Goal: Task Accomplishment & Management: Manage account settings

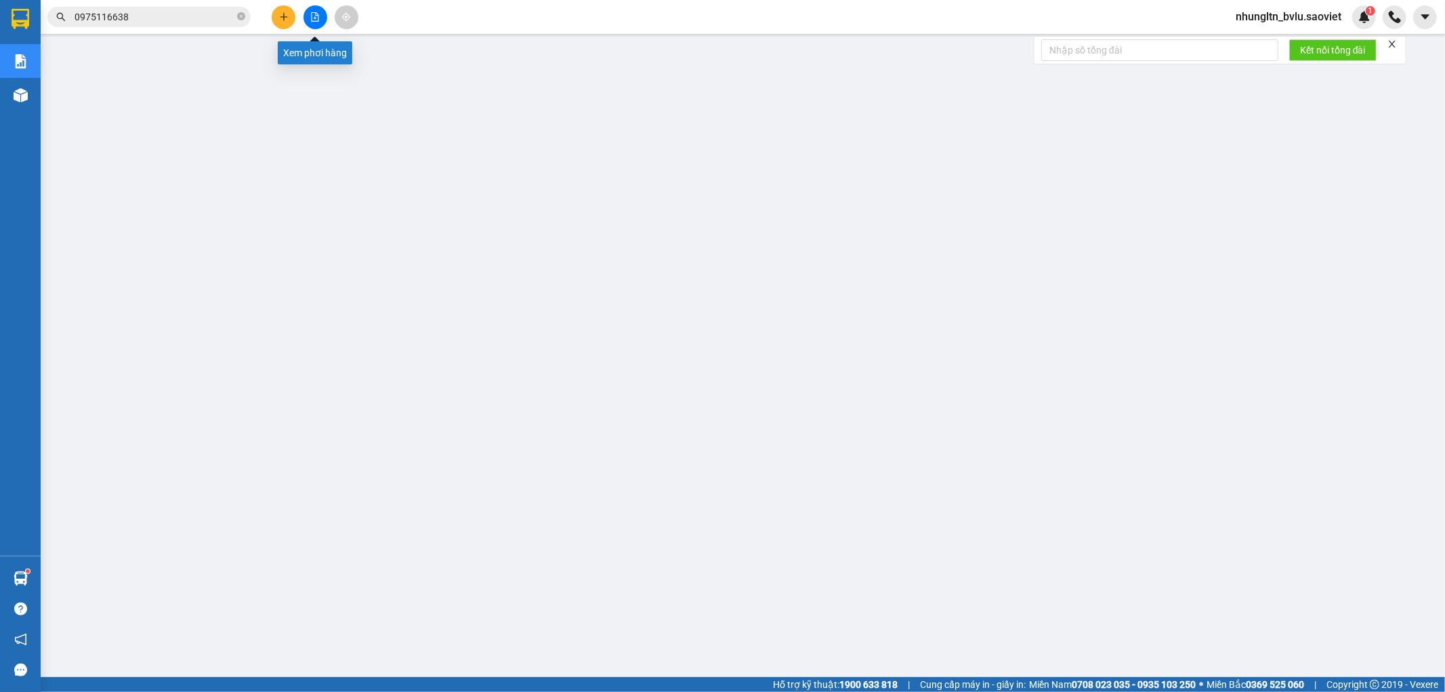
click at [315, 15] on icon "file-add" at bounding box center [315, 16] width 7 height 9
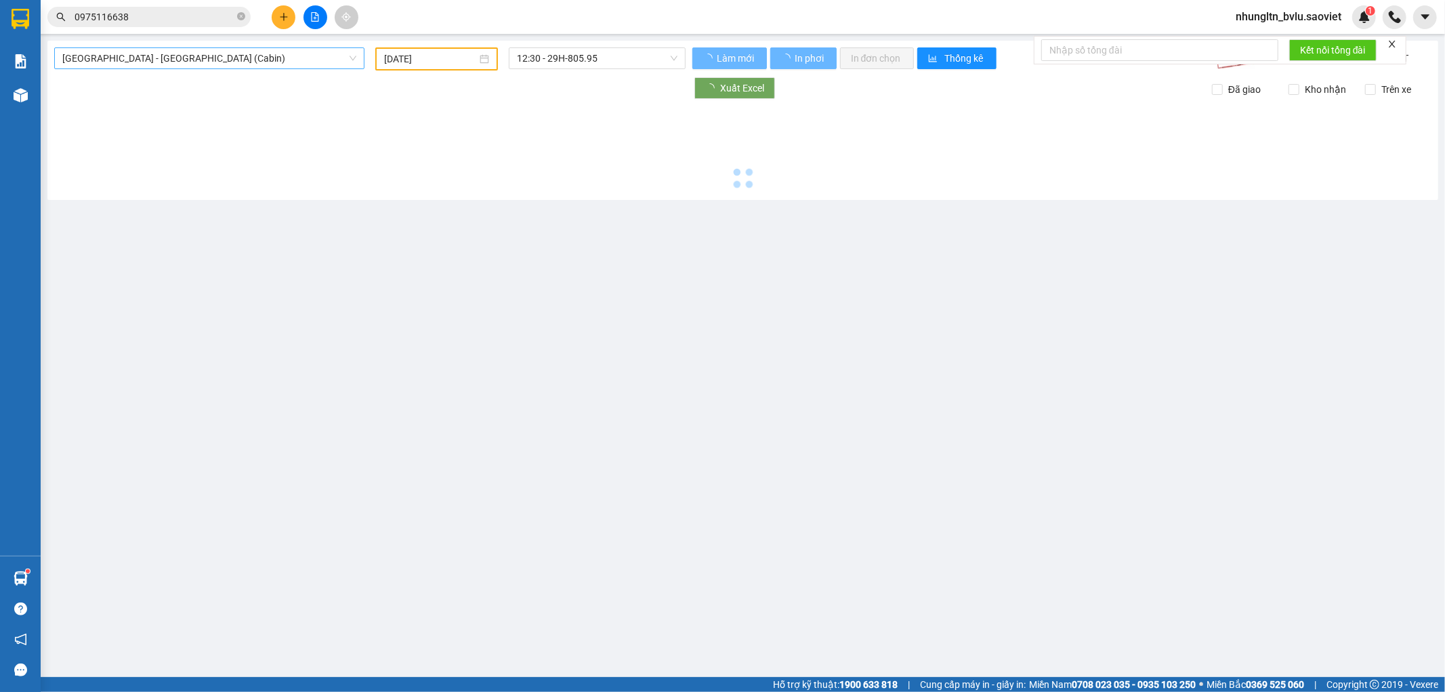
type input "[DATE]"
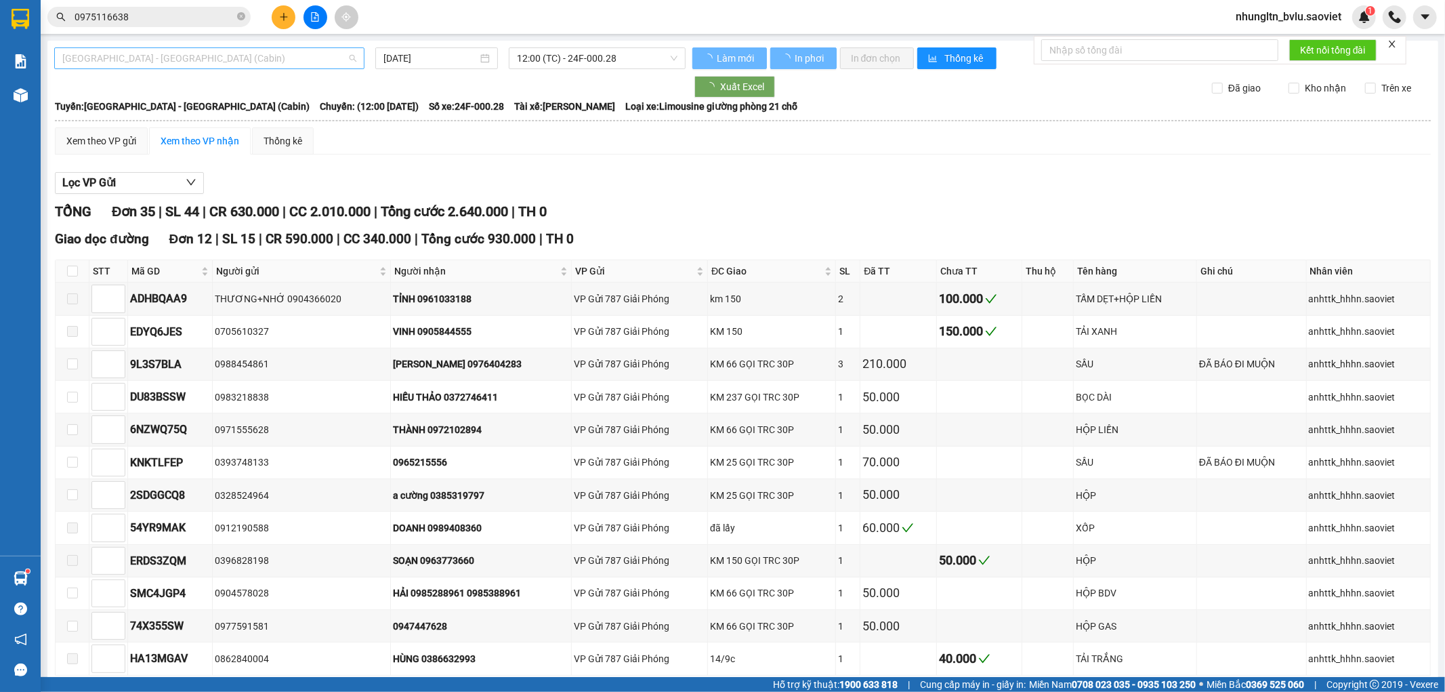
click at [271, 66] on span "[GEOGRAPHIC_DATA] - [GEOGRAPHIC_DATA] (Cabin)" at bounding box center [209, 58] width 294 height 20
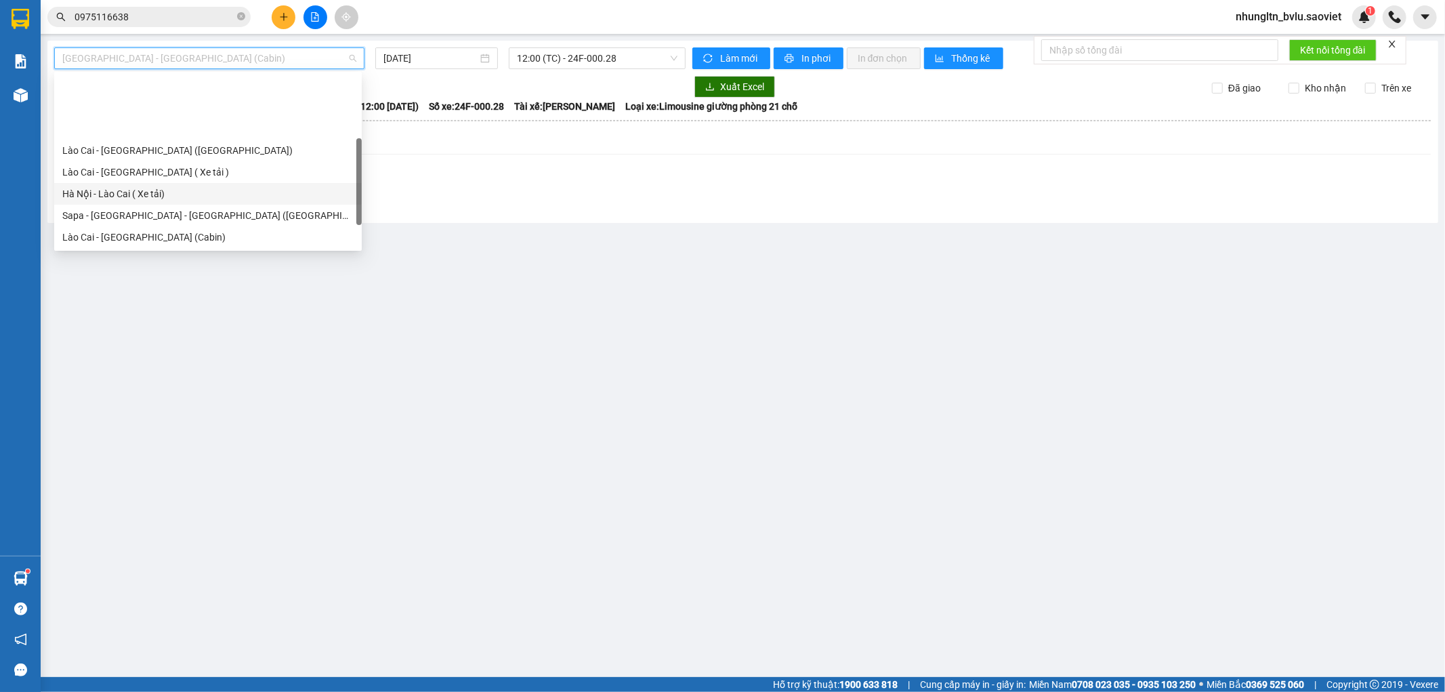
scroll to position [108, 0]
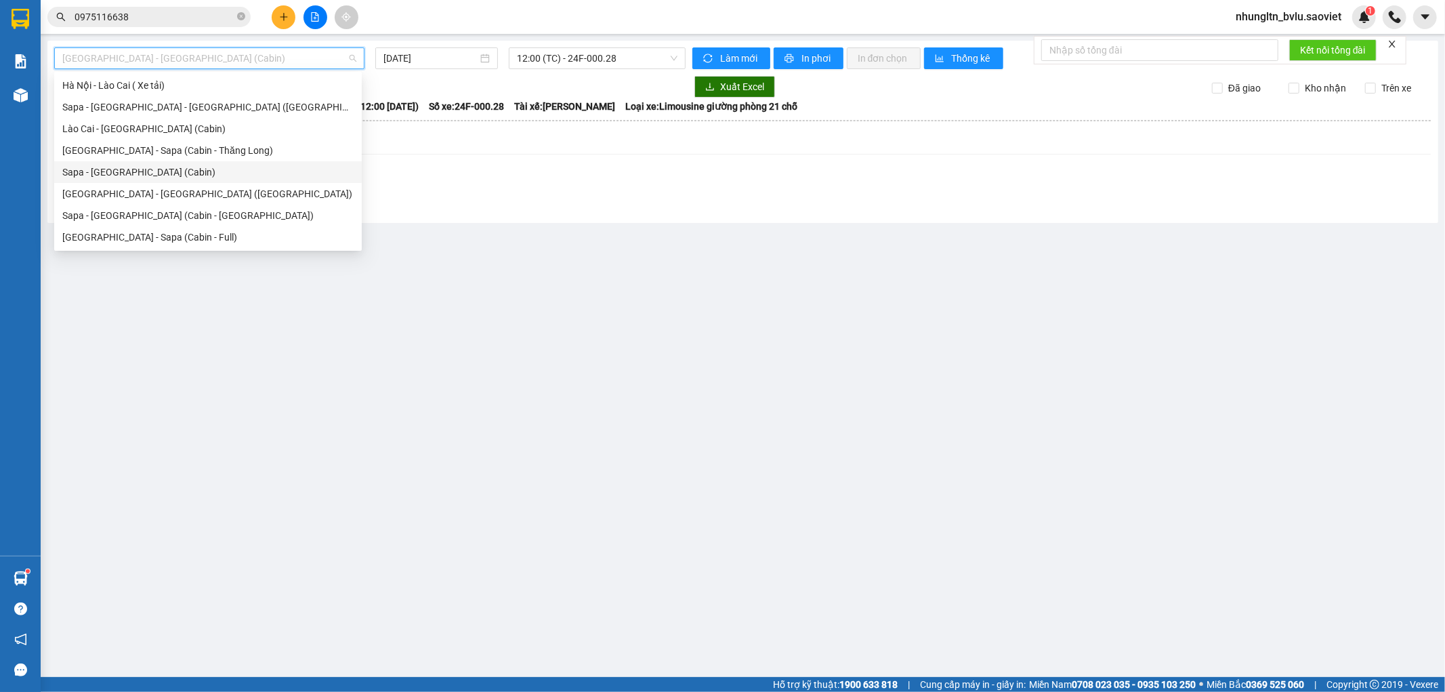
click at [187, 172] on div "Sapa - [GEOGRAPHIC_DATA] (Cabin)" at bounding box center [207, 172] width 291 height 15
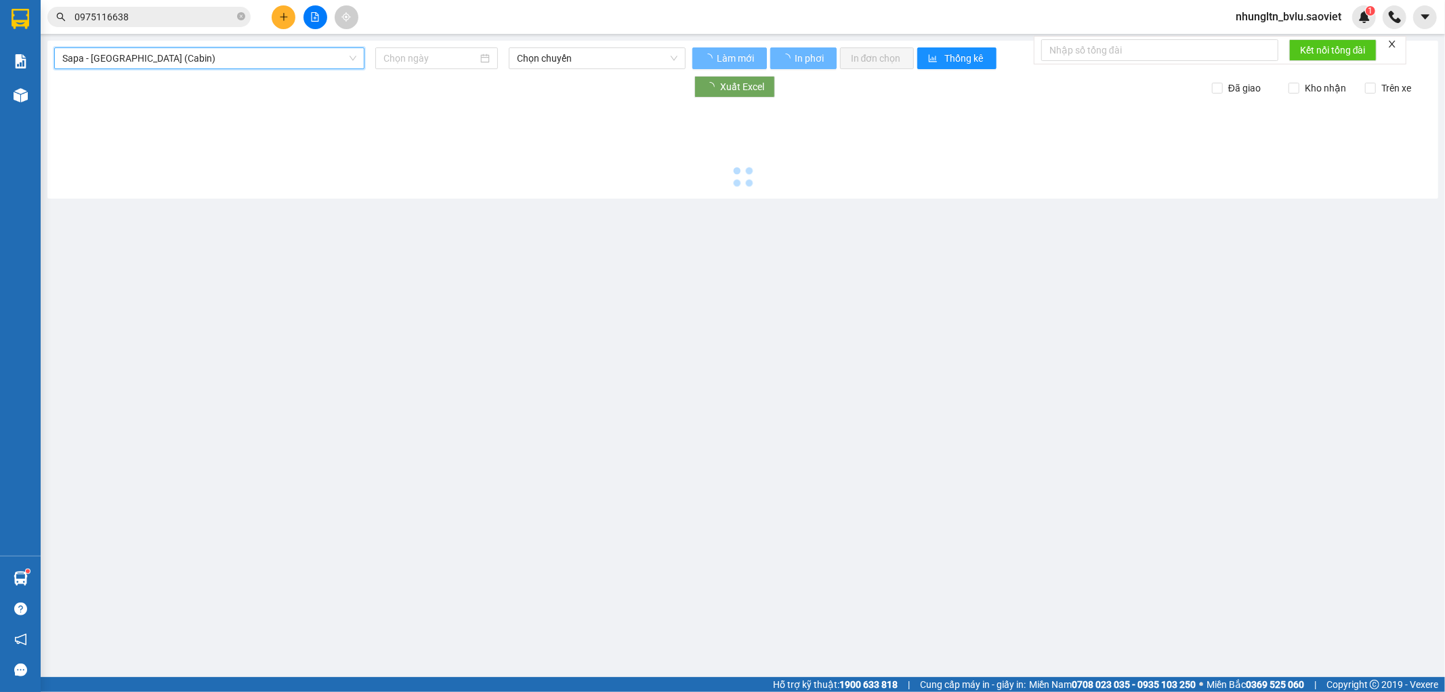
type input "[DATE]"
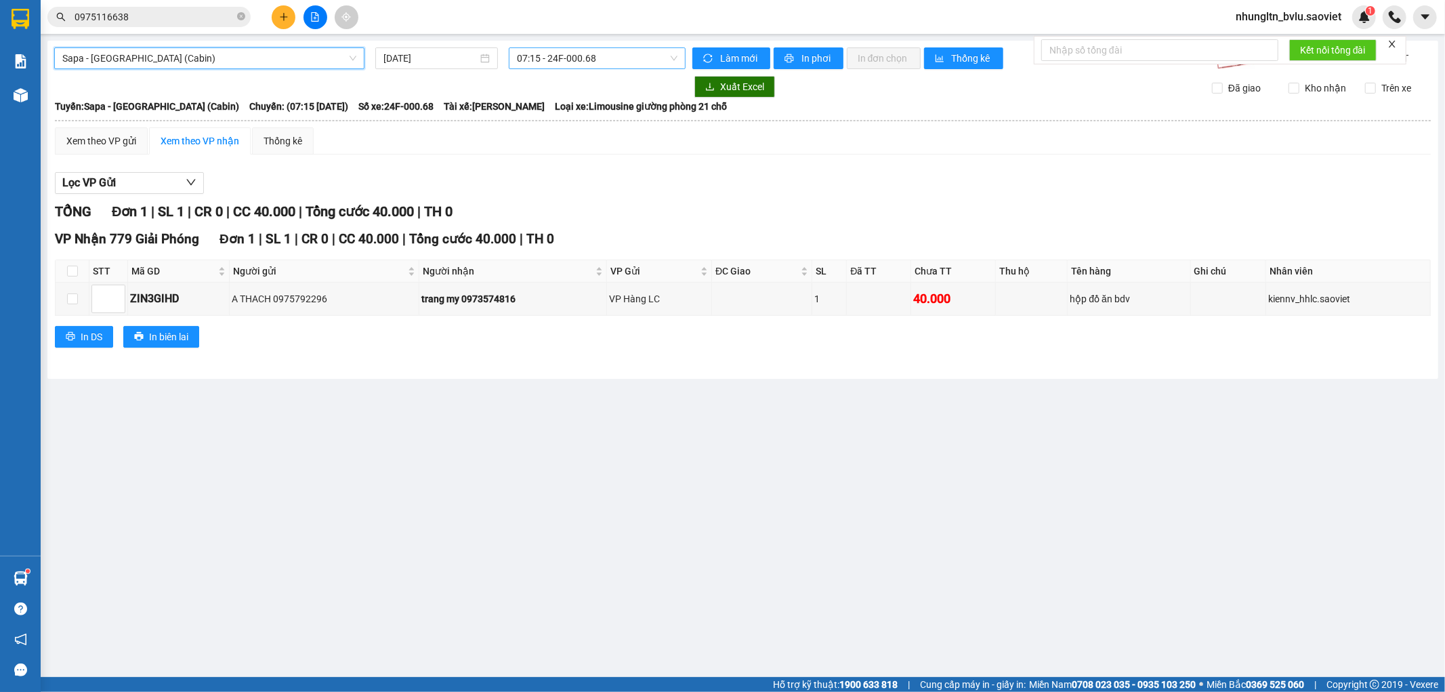
click at [558, 57] on span "07:15 - 24F-000.68" at bounding box center [597, 58] width 160 height 20
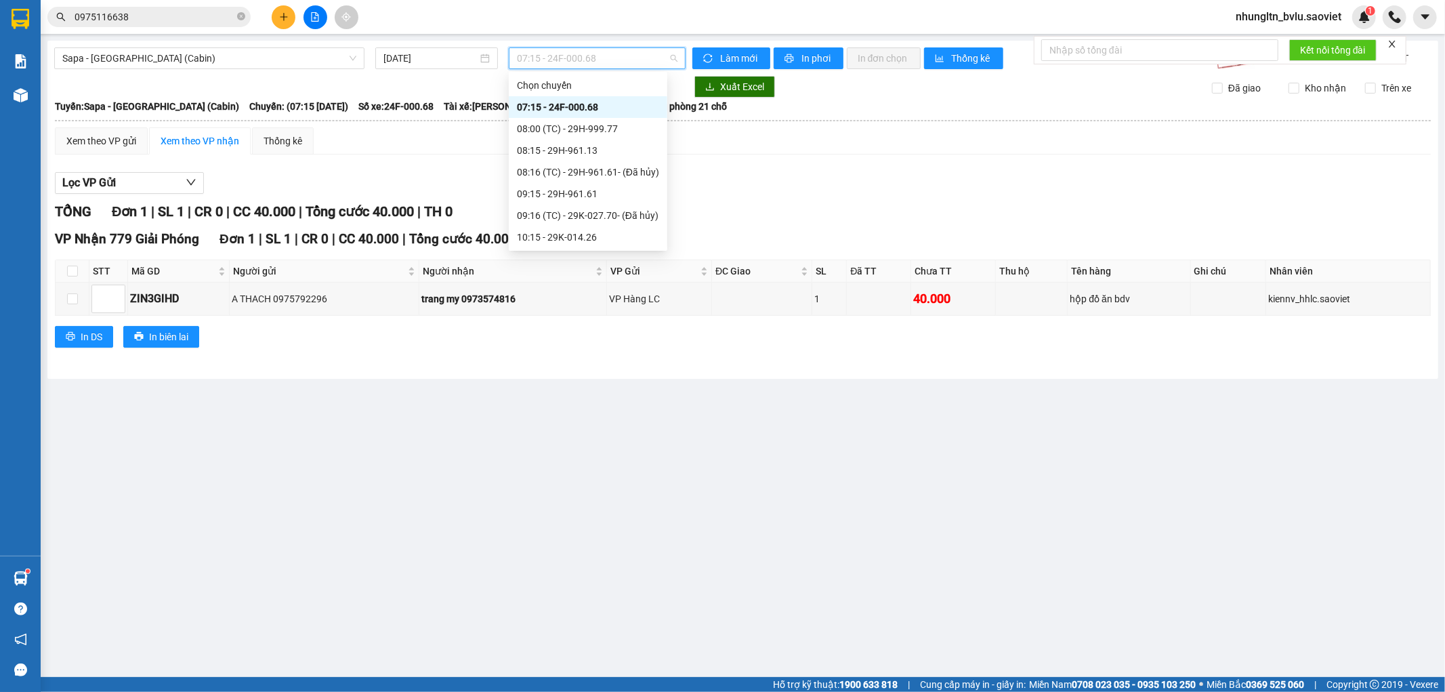
scroll to position [75, 0]
click at [606, 204] on div "11:15 - 29F-031.83" at bounding box center [588, 205] width 142 height 15
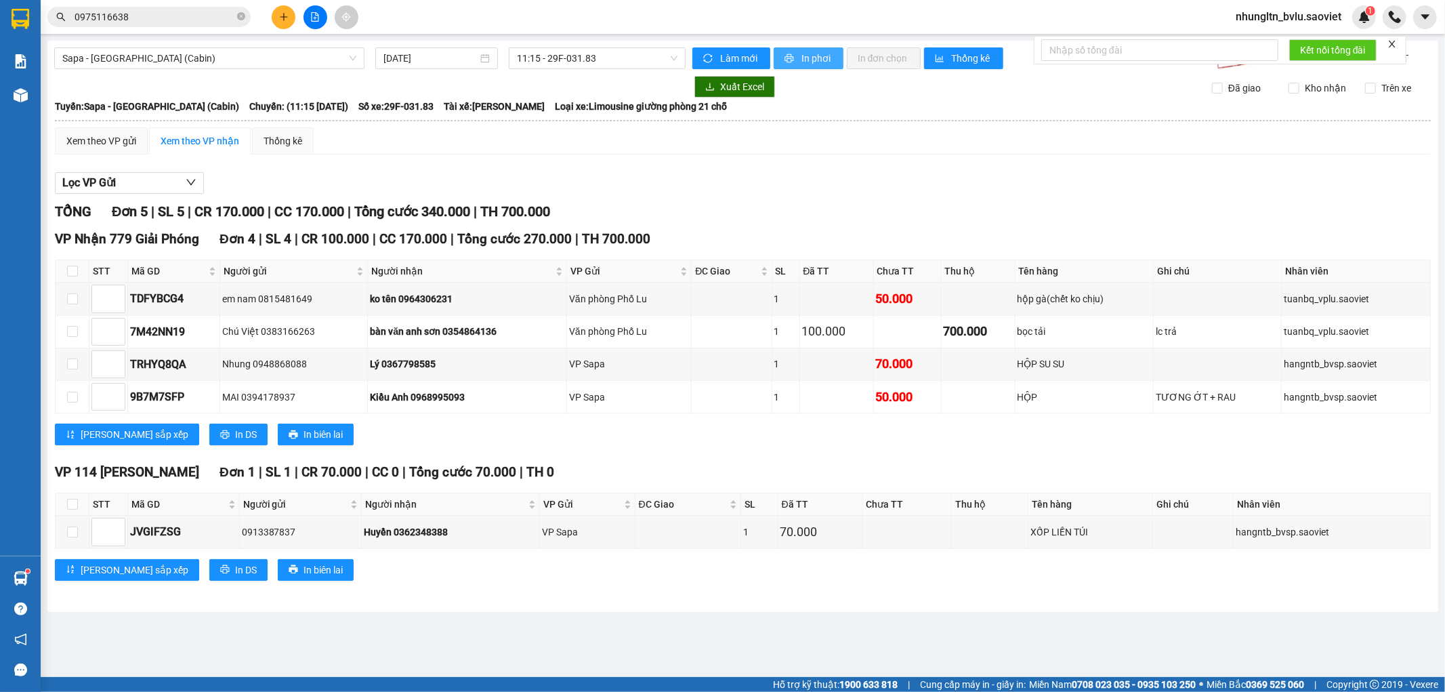
click at [814, 62] on span "In phơi" at bounding box center [817, 58] width 31 height 15
click at [735, 63] on span "Làm mới" at bounding box center [739, 58] width 39 height 15
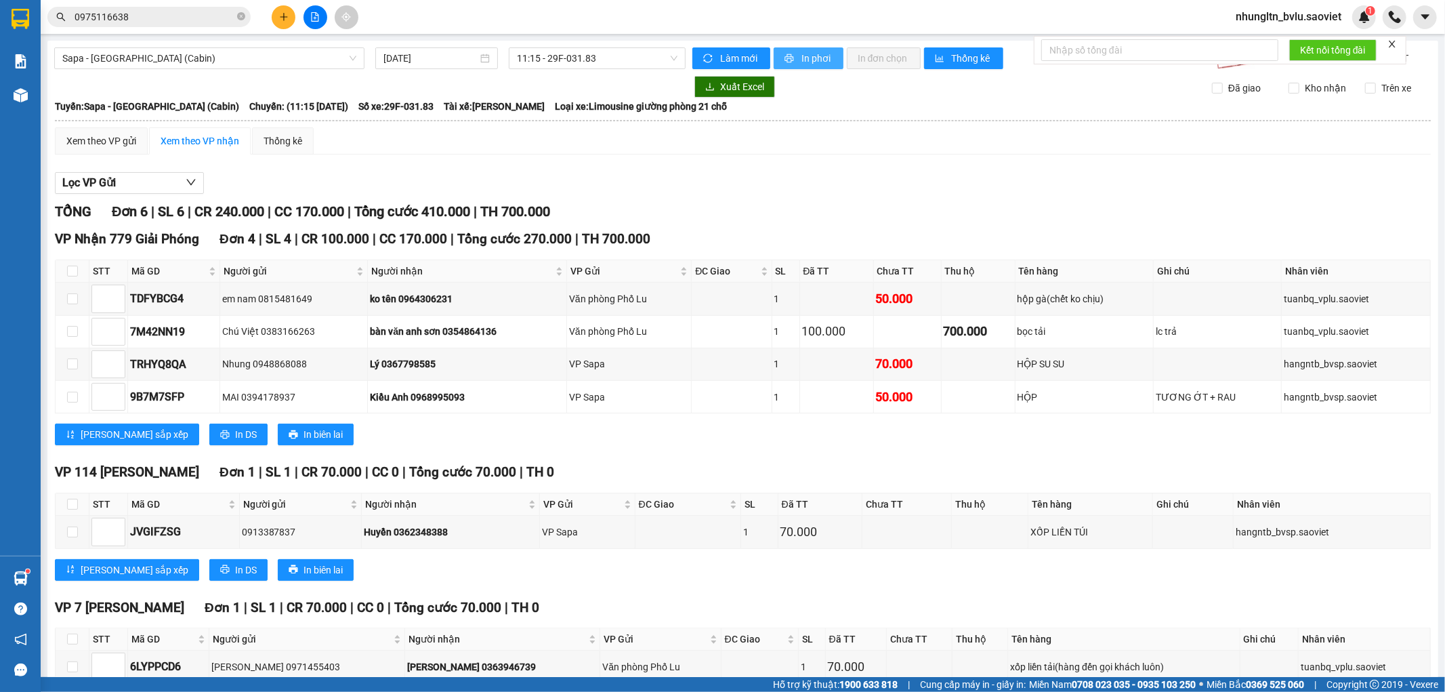
click at [818, 58] on span "In phơi" at bounding box center [817, 58] width 31 height 15
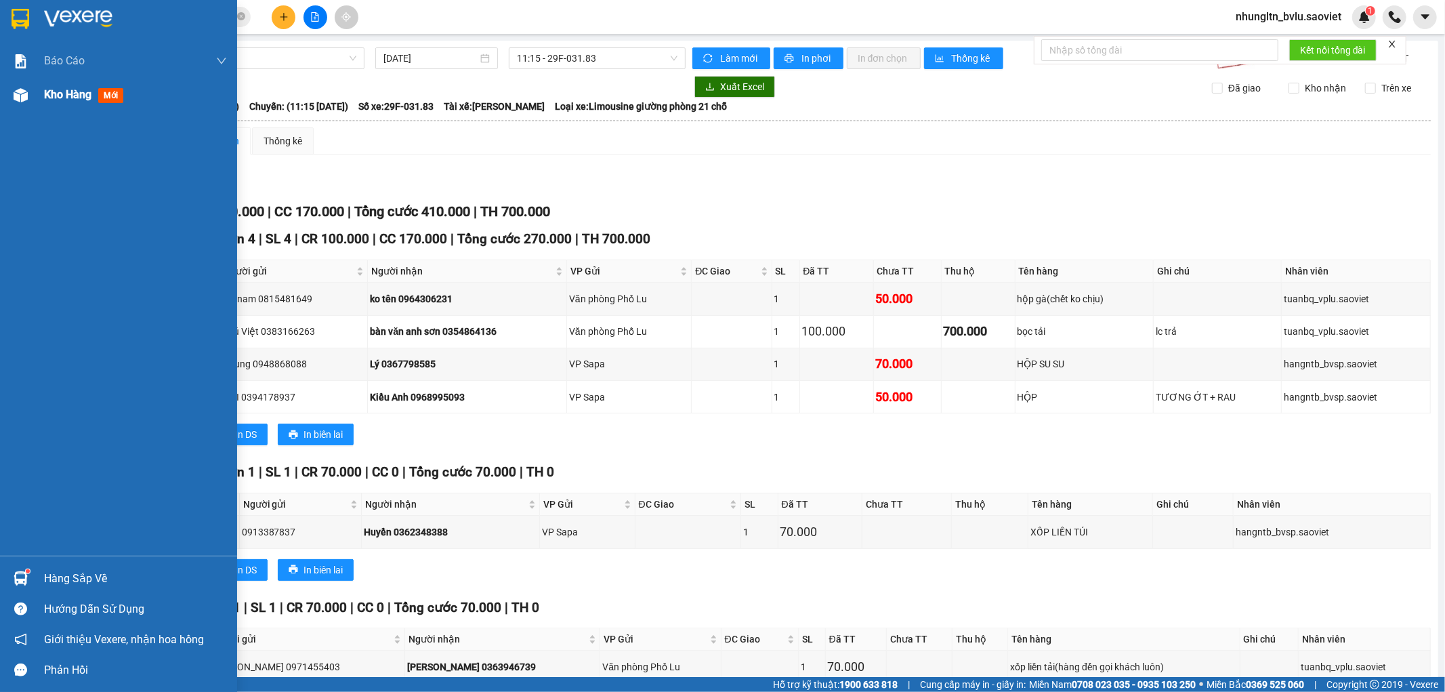
click at [72, 88] on span "Kho hàng" at bounding box center [67, 94] width 47 height 13
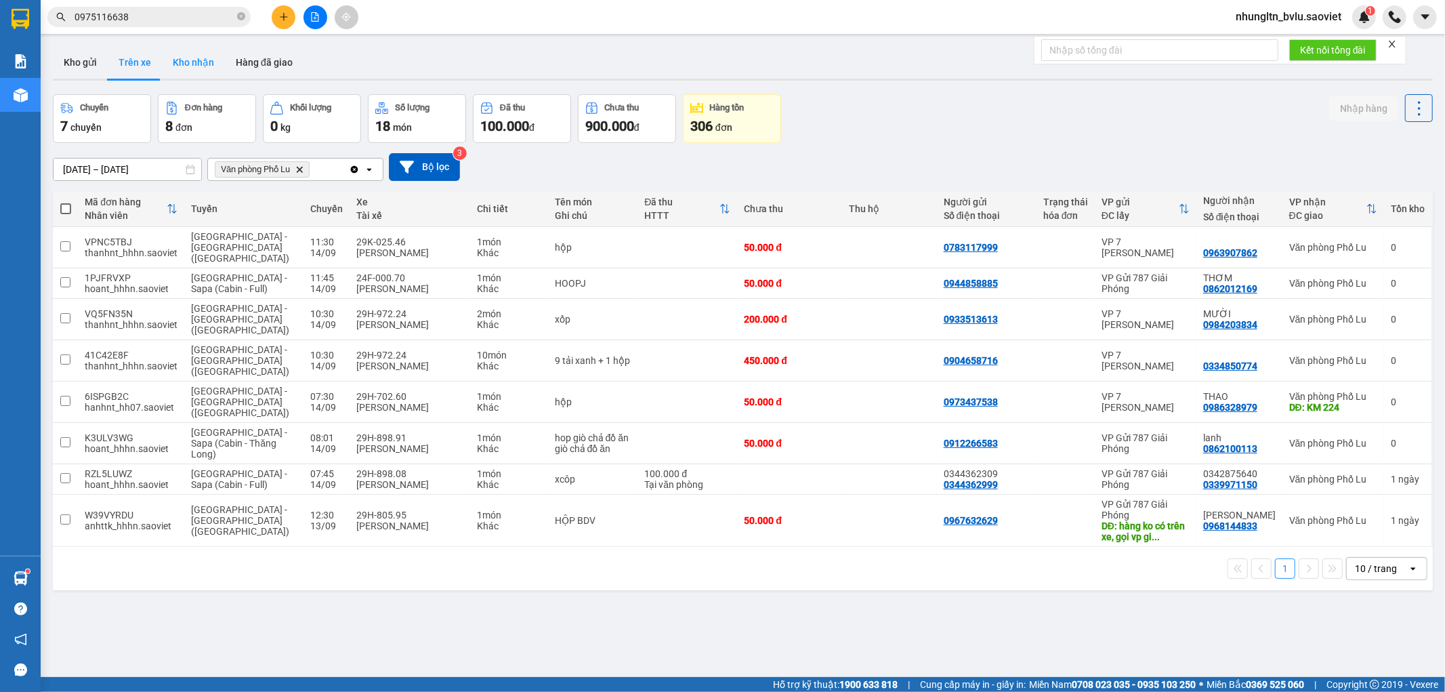
click at [193, 63] on button "Kho nhận" at bounding box center [193, 62] width 63 height 33
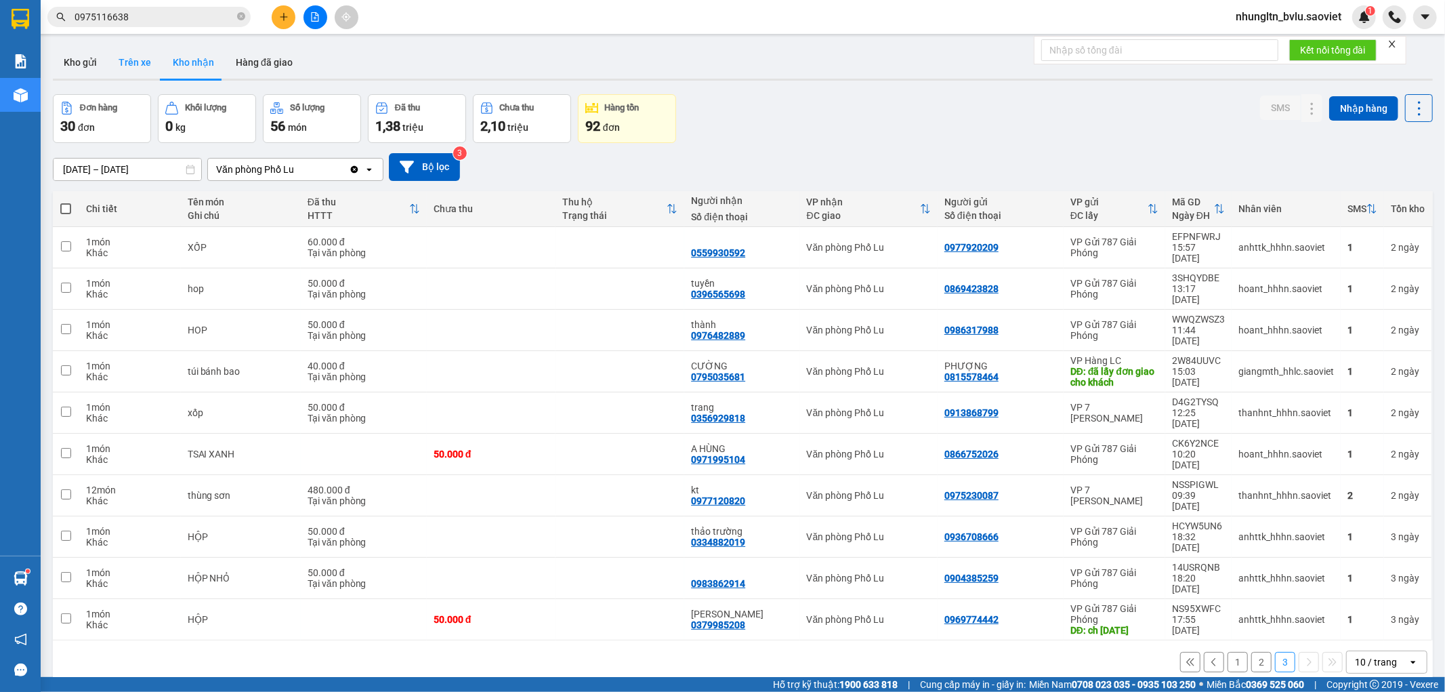
click at [131, 63] on button "Trên xe" at bounding box center [135, 62] width 54 height 33
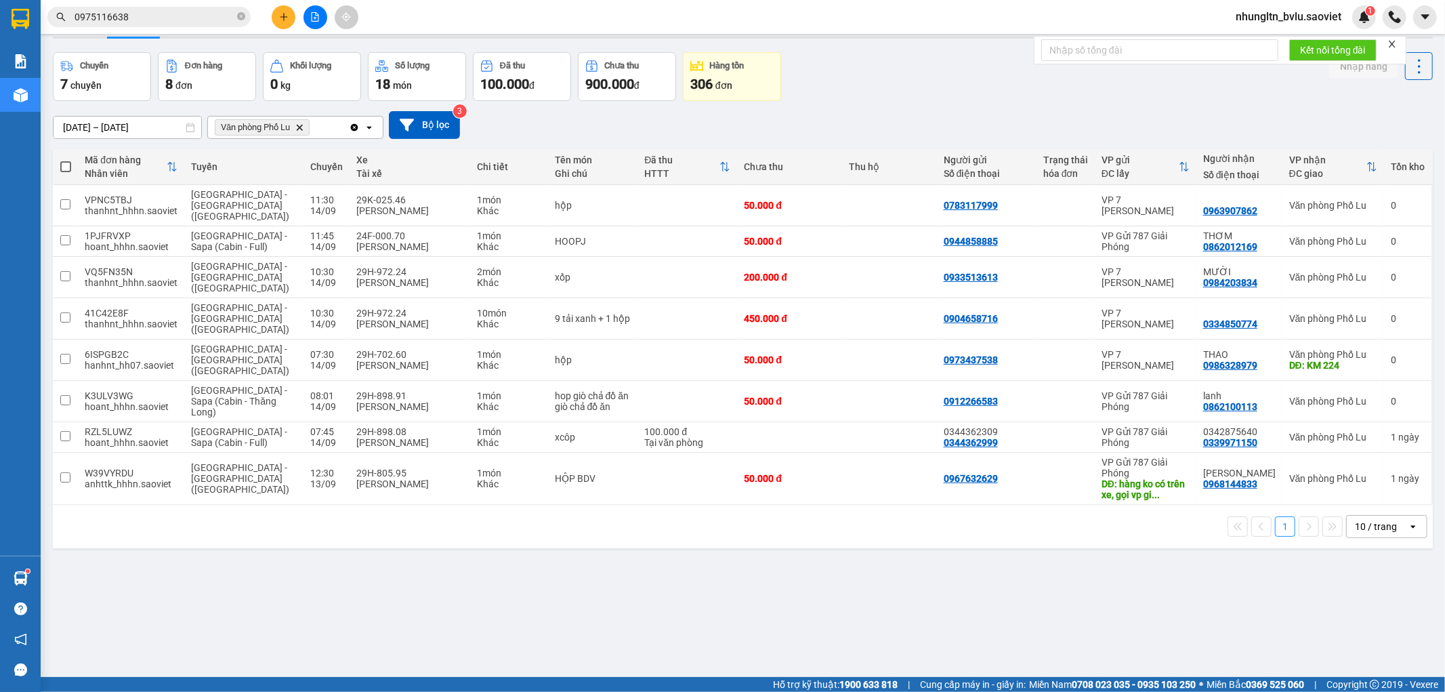
scroll to position [62, 0]
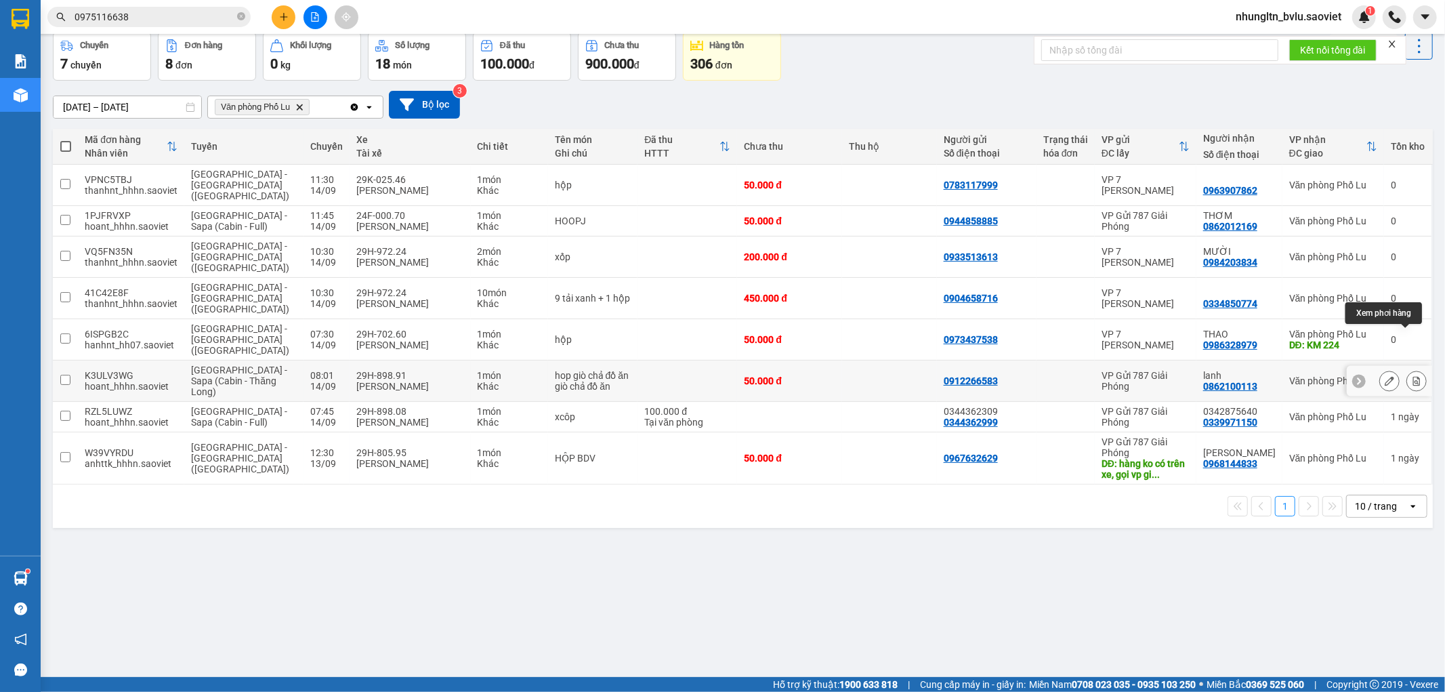
click at [1411, 369] on button at bounding box center [1417, 381] width 19 height 24
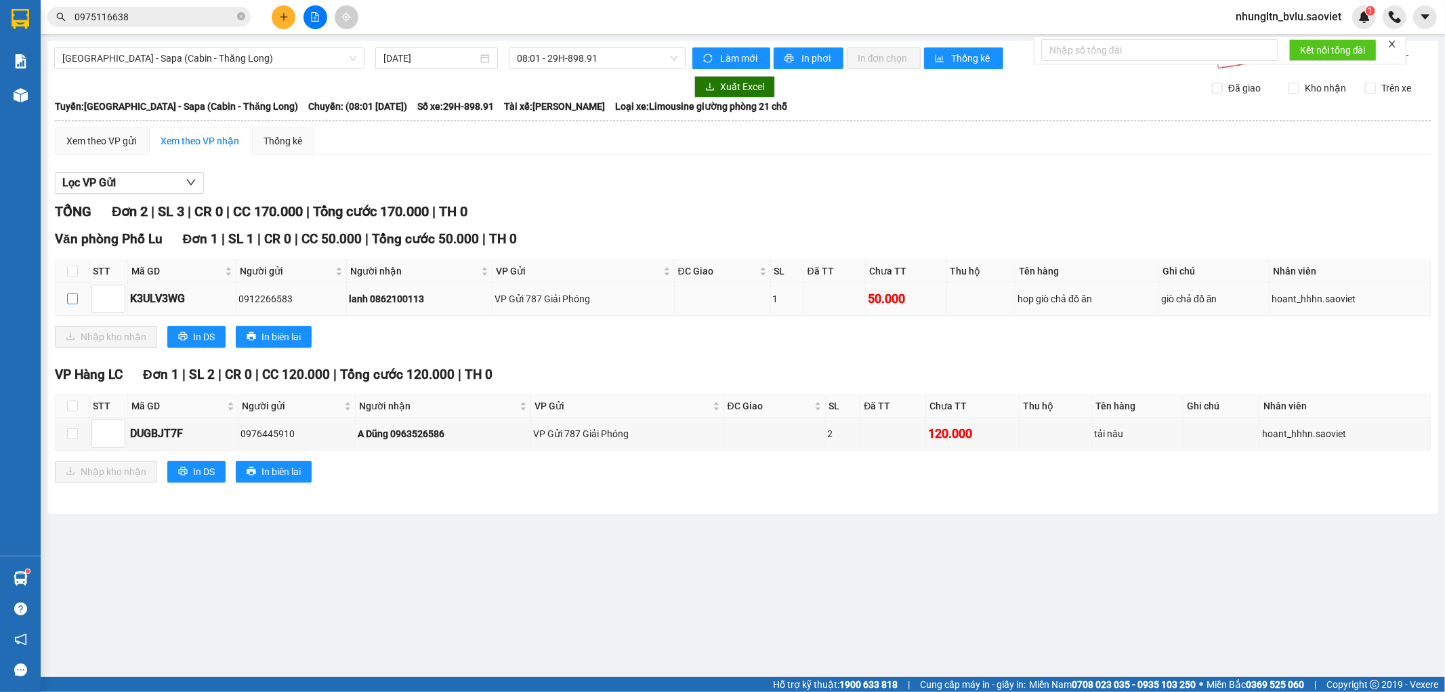
click at [70, 300] on input "checkbox" at bounding box center [72, 298] width 11 height 11
checkbox input "true"
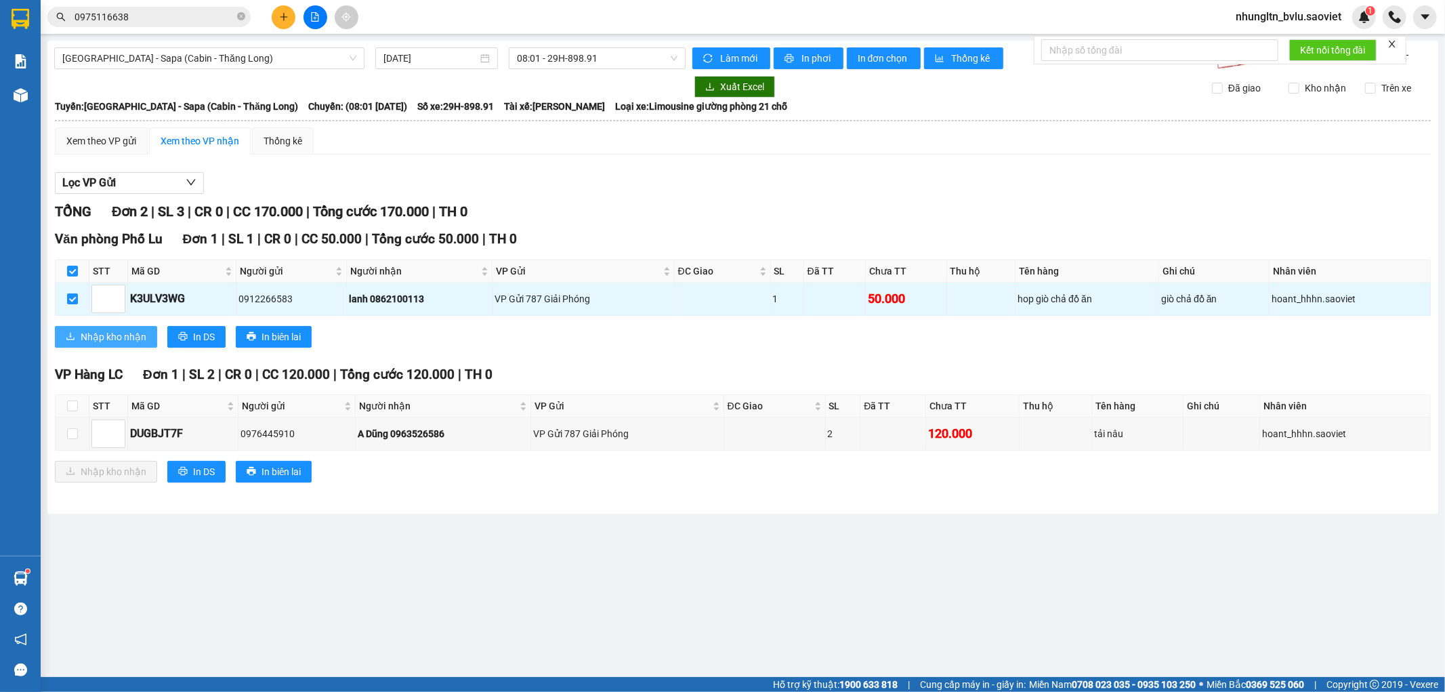
click at [117, 328] on button "Nhập kho nhận" at bounding box center [106, 337] width 102 height 22
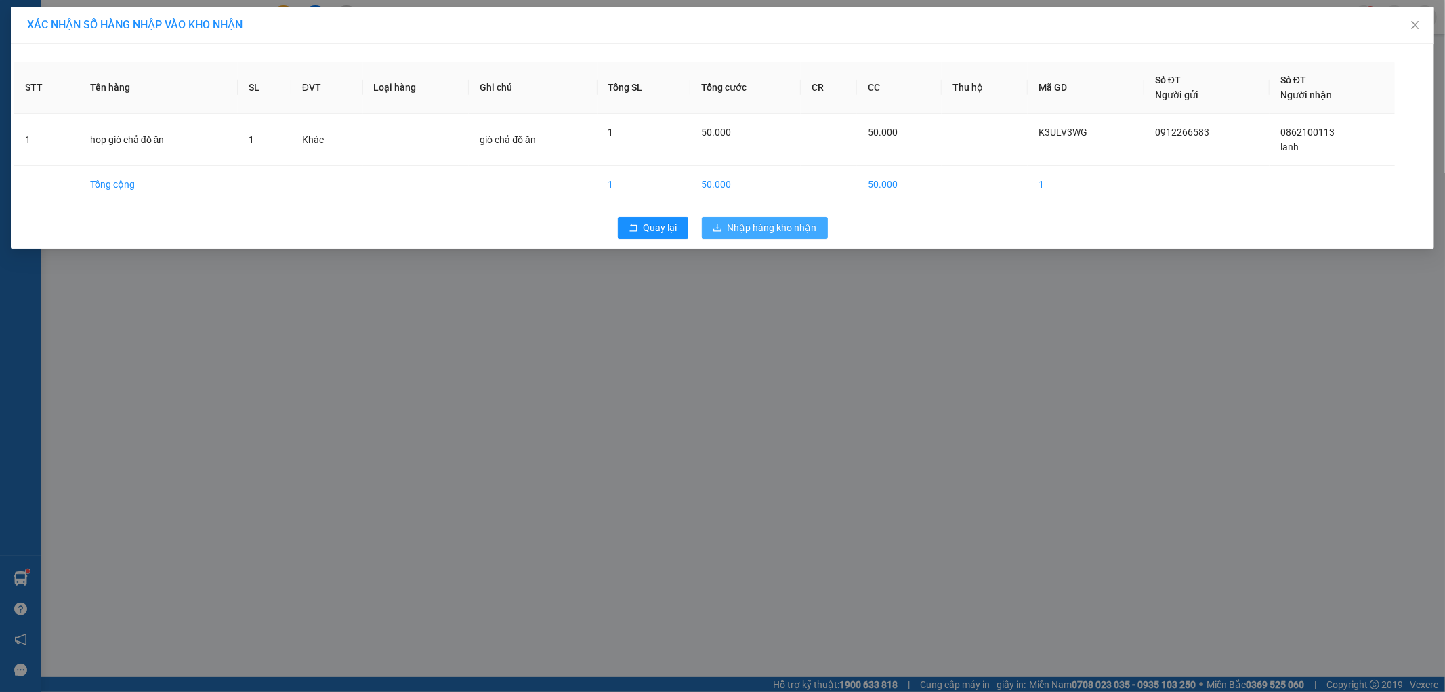
click at [778, 233] on span "Nhập hàng kho nhận" at bounding box center [772, 227] width 89 height 15
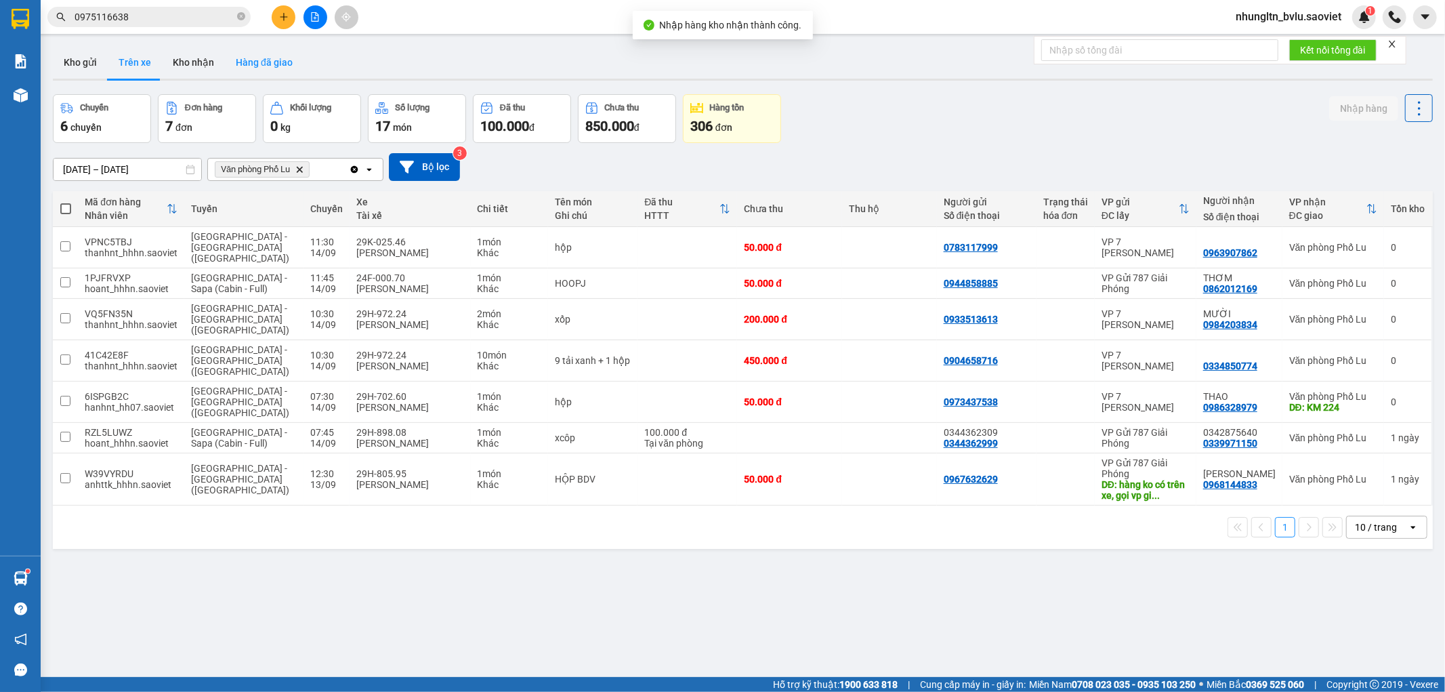
click at [254, 60] on button "Hàng đã giao" at bounding box center [264, 62] width 79 height 33
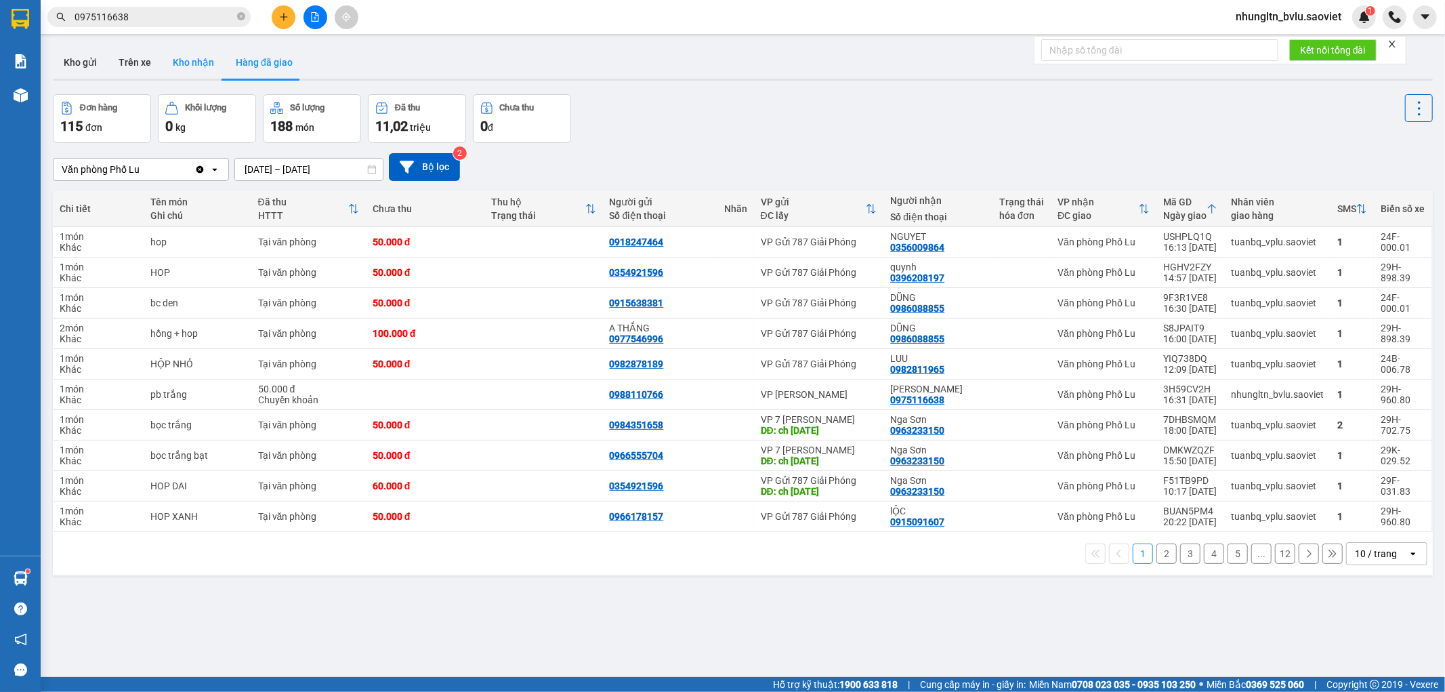
click at [190, 64] on button "Kho nhận" at bounding box center [193, 62] width 63 height 33
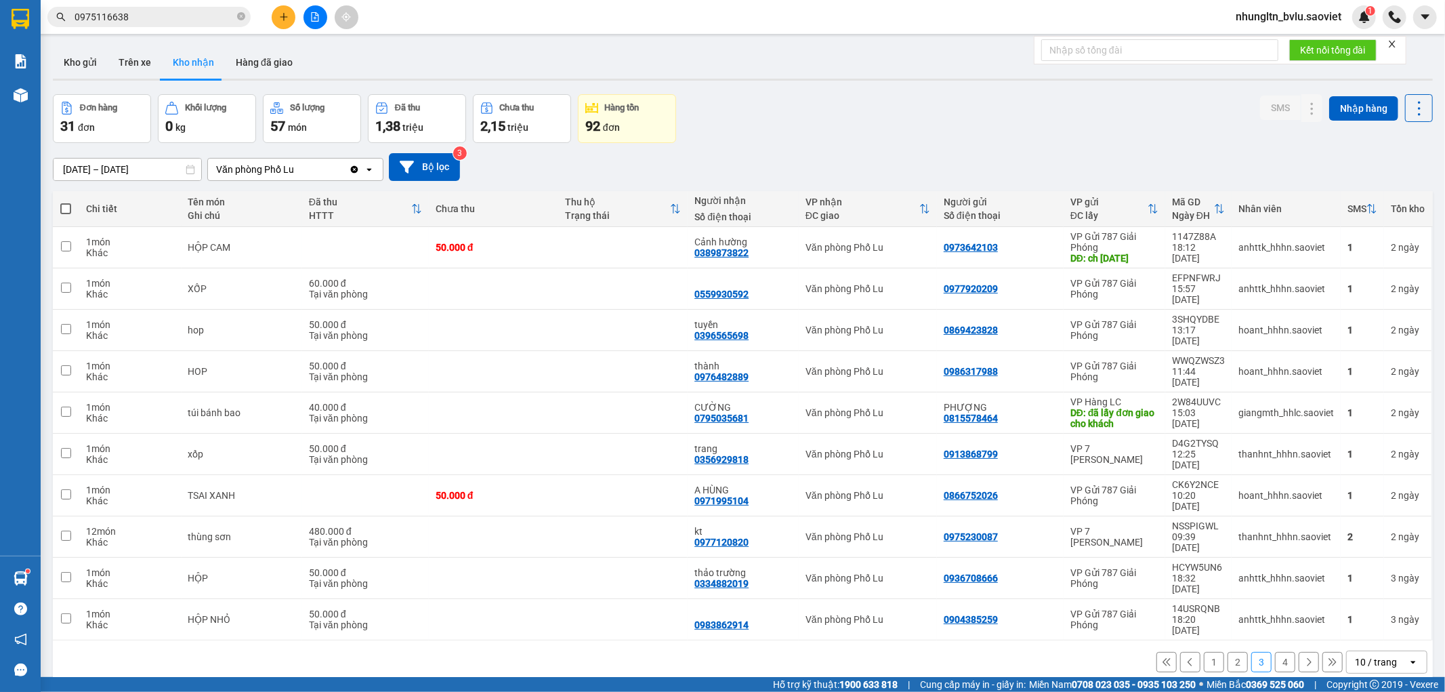
click at [1204, 652] on button "1" at bounding box center [1214, 662] width 20 height 20
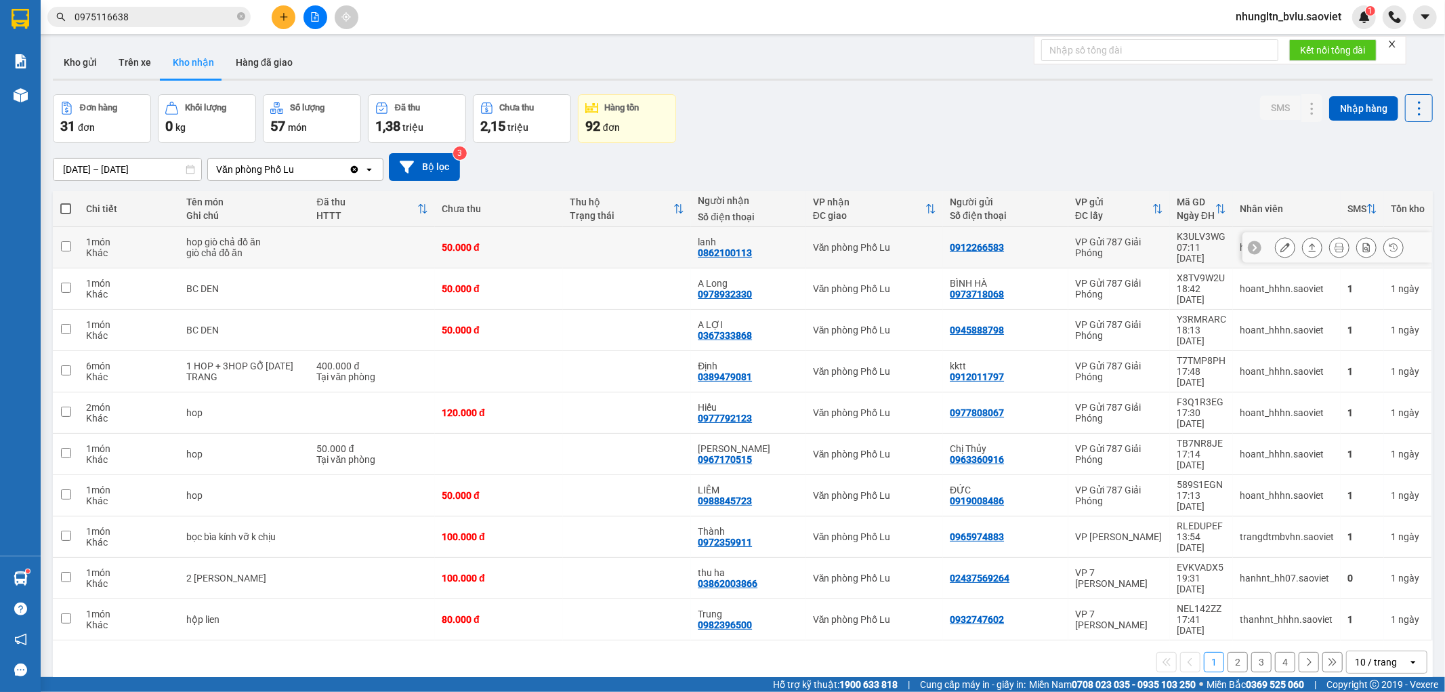
click at [563, 249] on td at bounding box center [627, 247] width 128 height 41
checkbox input "true"
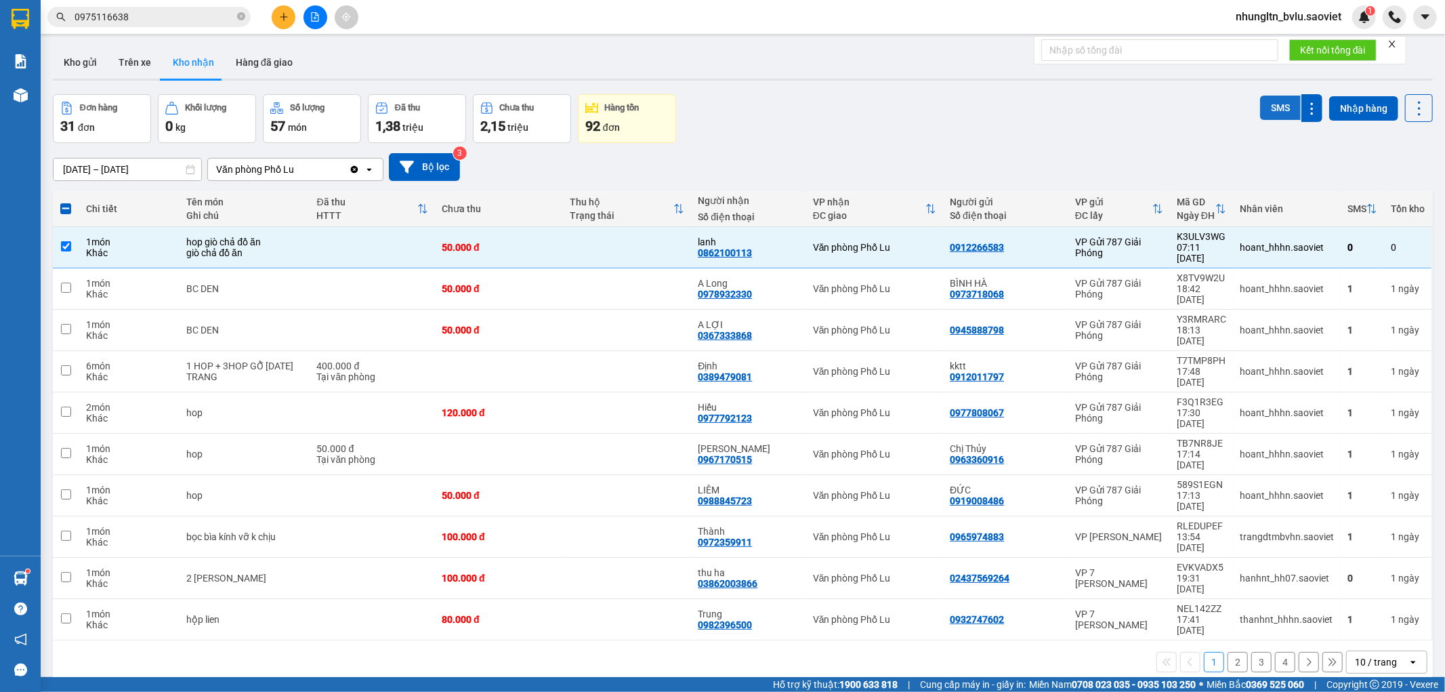
click at [1262, 109] on button "SMS" at bounding box center [1280, 108] width 41 height 24
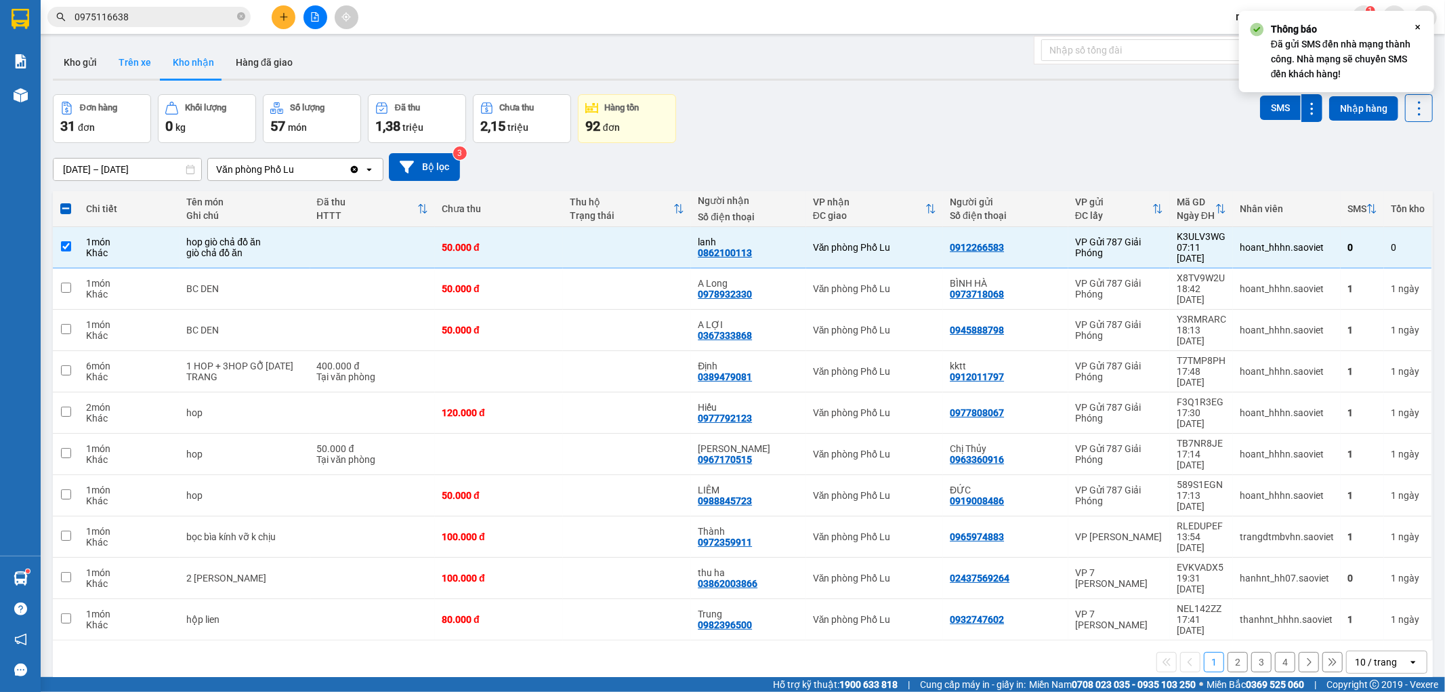
click at [129, 68] on button "Trên xe" at bounding box center [135, 62] width 54 height 33
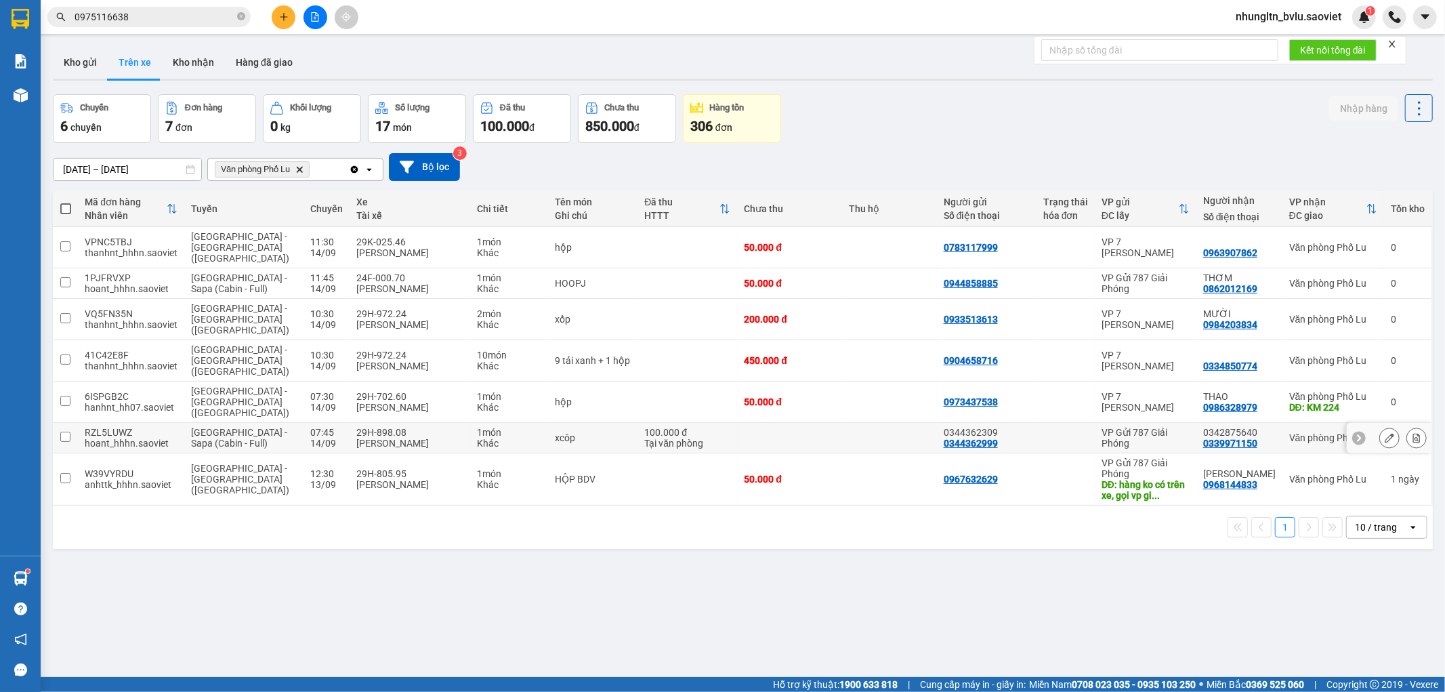
click at [1412, 433] on icon at bounding box center [1416, 437] width 9 height 9
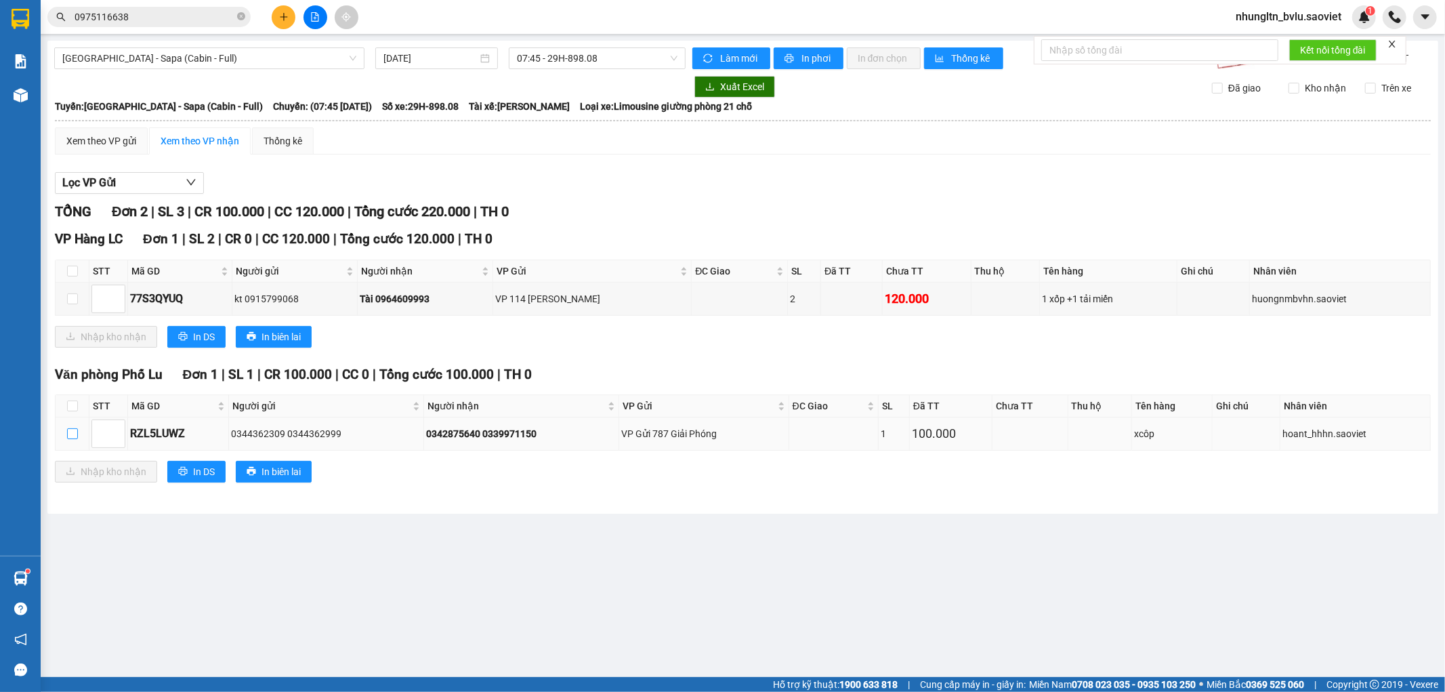
click at [68, 437] on input "checkbox" at bounding box center [72, 433] width 11 height 11
checkbox input "true"
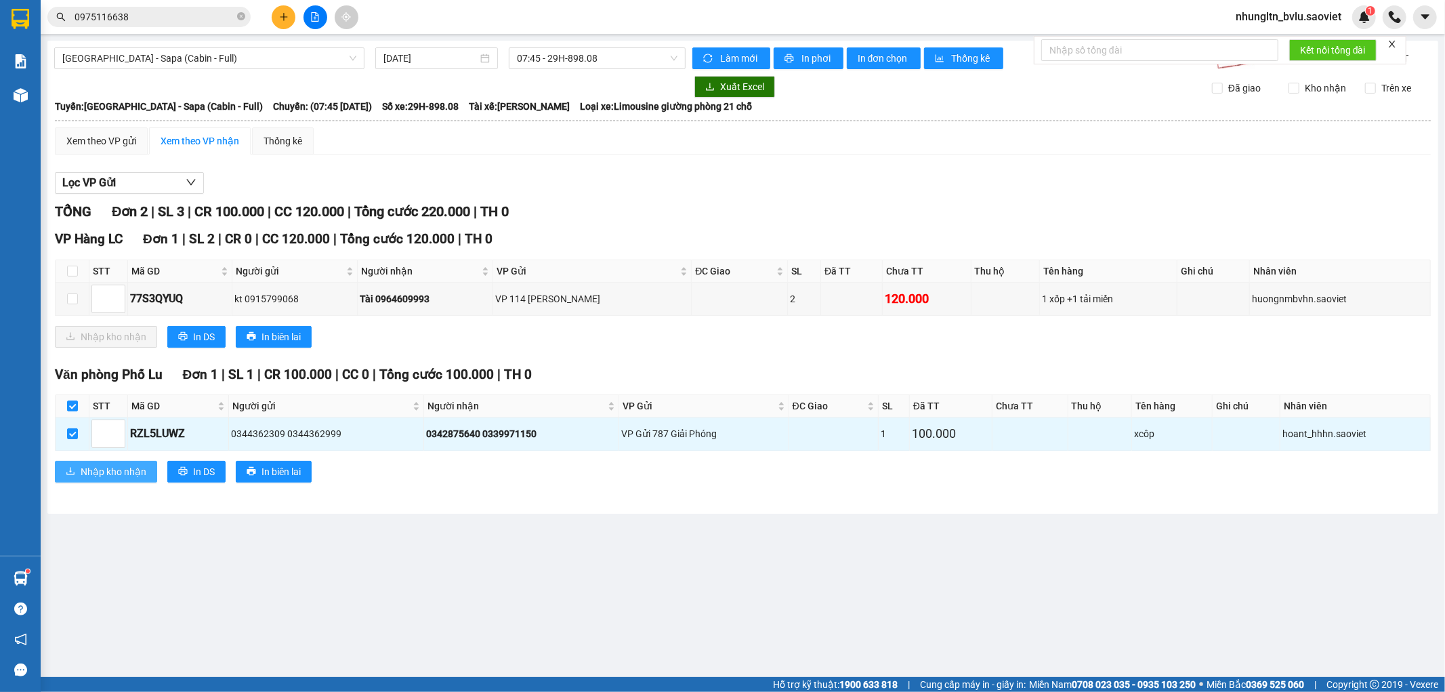
click at [89, 466] on span "Nhập kho nhận" at bounding box center [114, 471] width 66 height 15
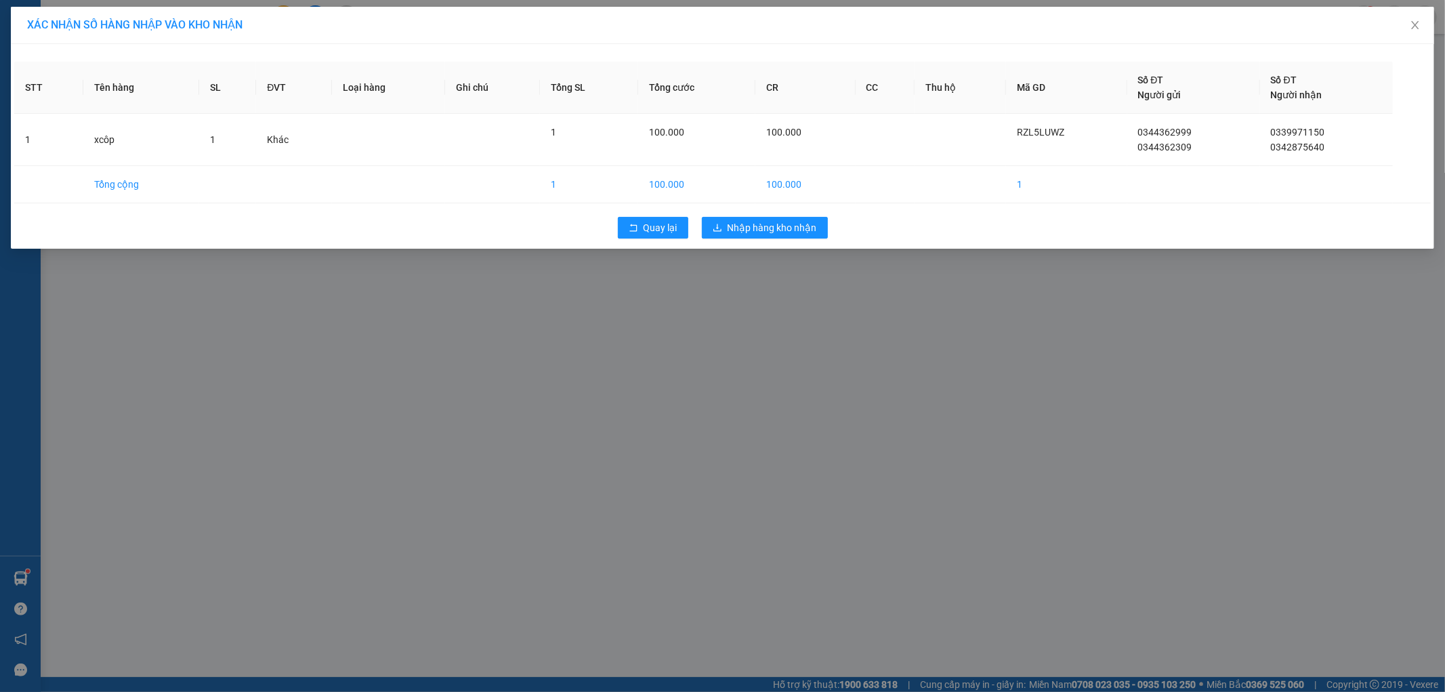
click at [760, 215] on div "Quay lại Nhập hàng kho nhận" at bounding box center [722, 227] width 1417 height 35
click at [756, 224] on span "Nhập hàng kho nhận" at bounding box center [772, 227] width 89 height 15
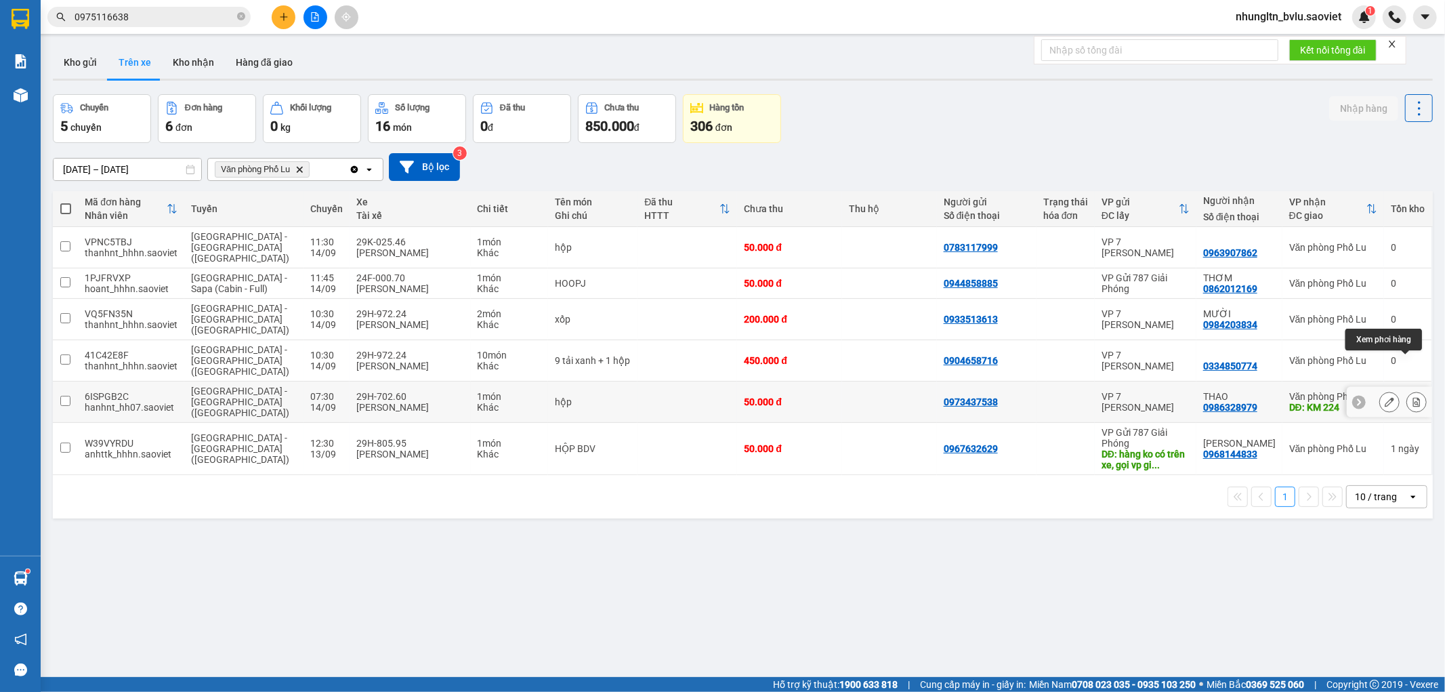
click at [1412, 397] on icon at bounding box center [1416, 401] width 9 height 9
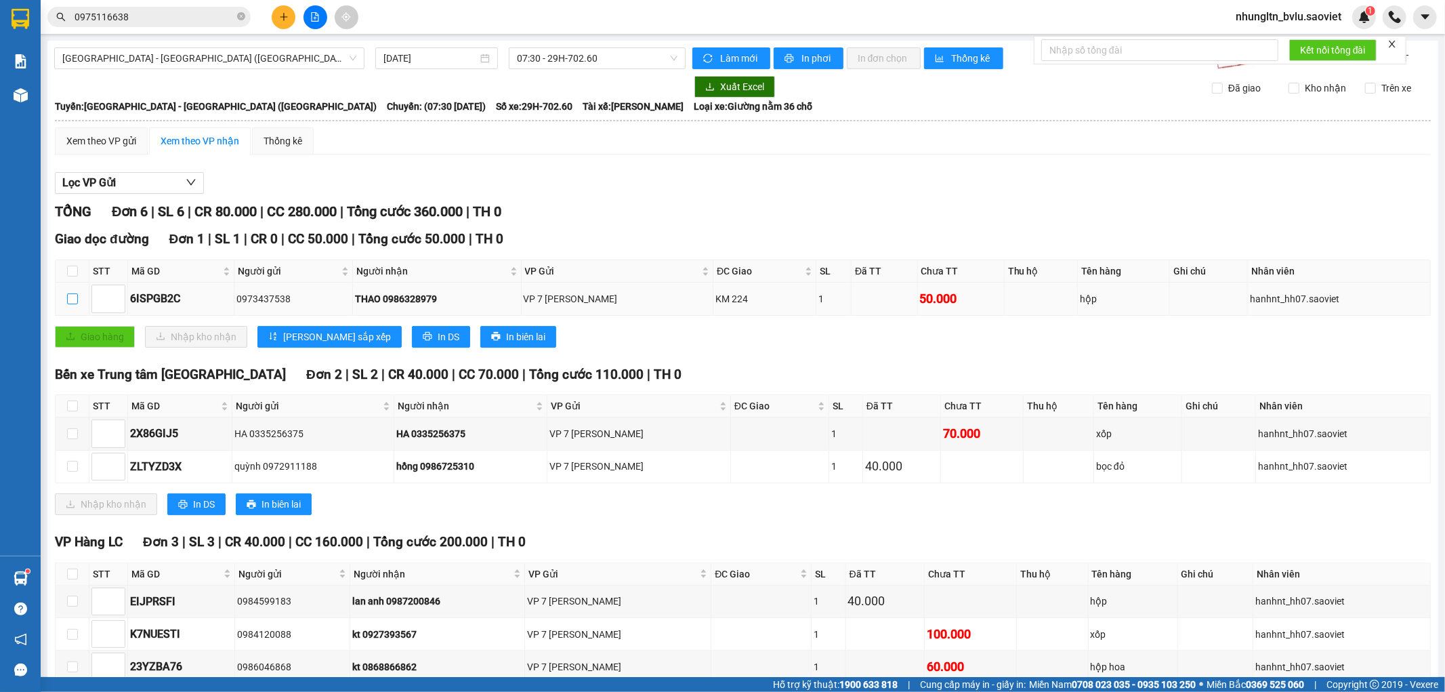
click at [70, 304] on input "checkbox" at bounding box center [72, 298] width 11 height 11
checkbox input "true"
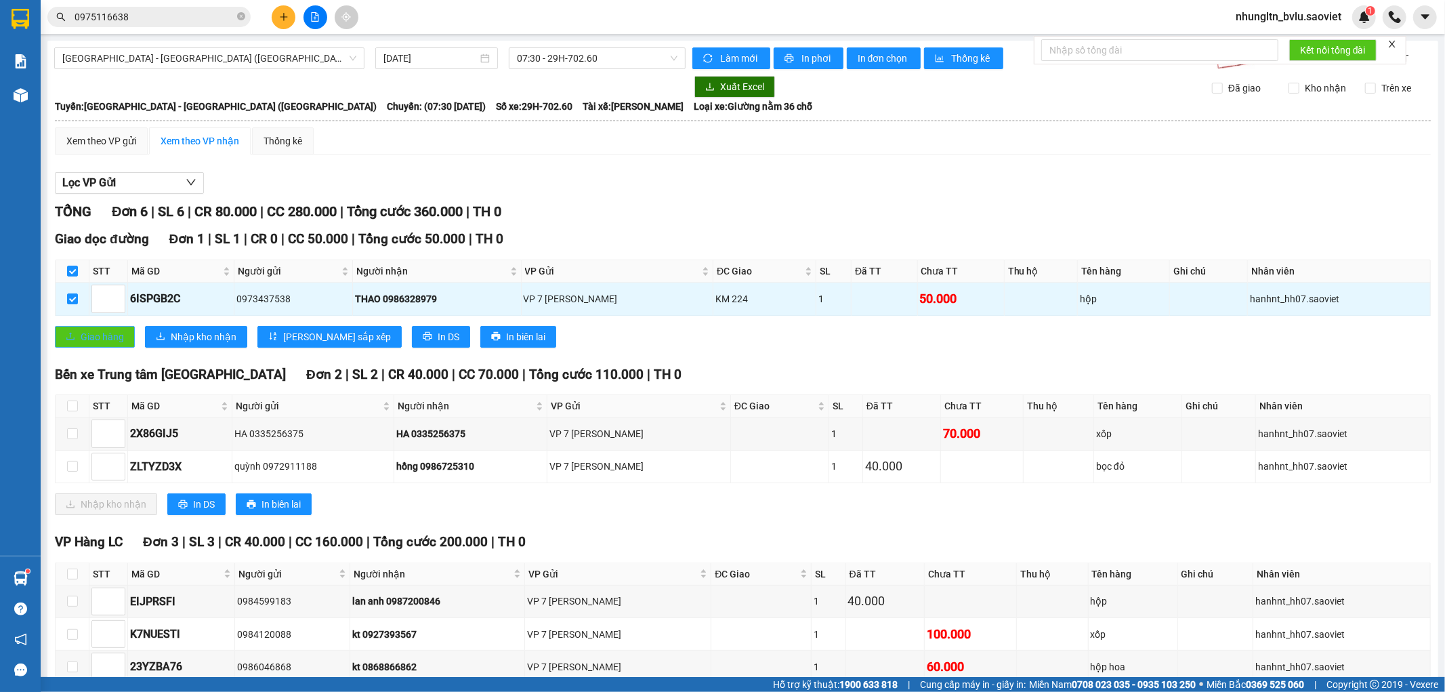
click at [97, 344] on span "Giao hàng" at bounding box center [102, 336] width 43 height 15
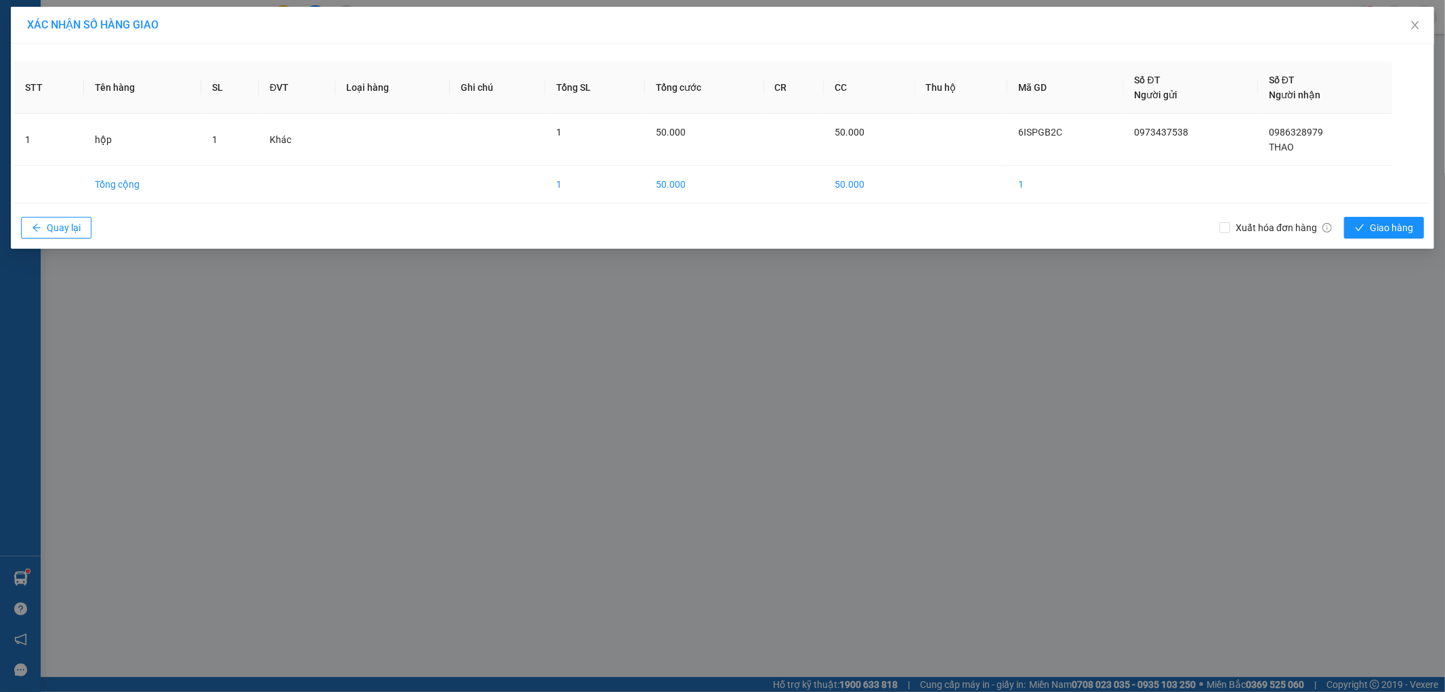
click at [1145, 472] on div "XÁC NHẬN SỐ HÀNG GIAO STT Tên hàng SL ĐVT Loại hàng Ghi chú Tổng SL Tổng cước C…" at bounding box center [722, 346] width 1445 height 692
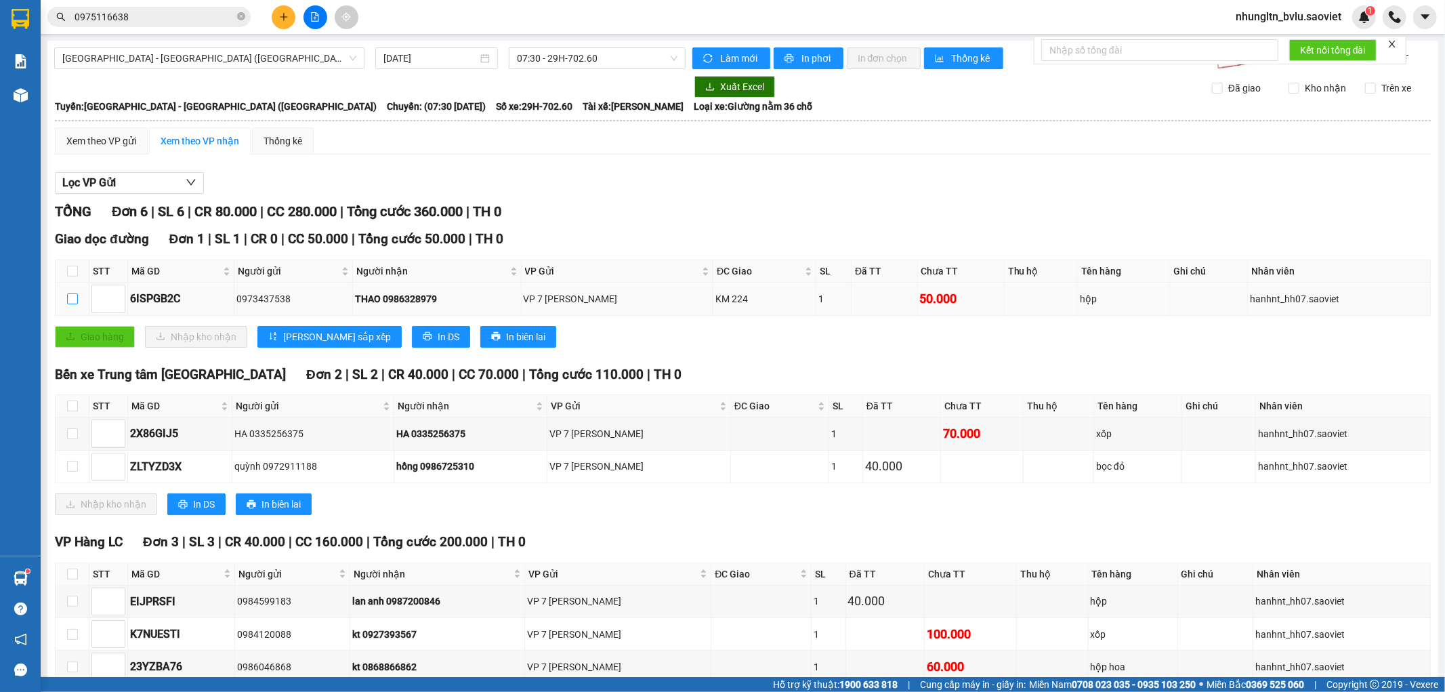
click at [73, 304] on input "checkbox" at bounding box center [72, 298] width 11 height 11
checkbox input "true"
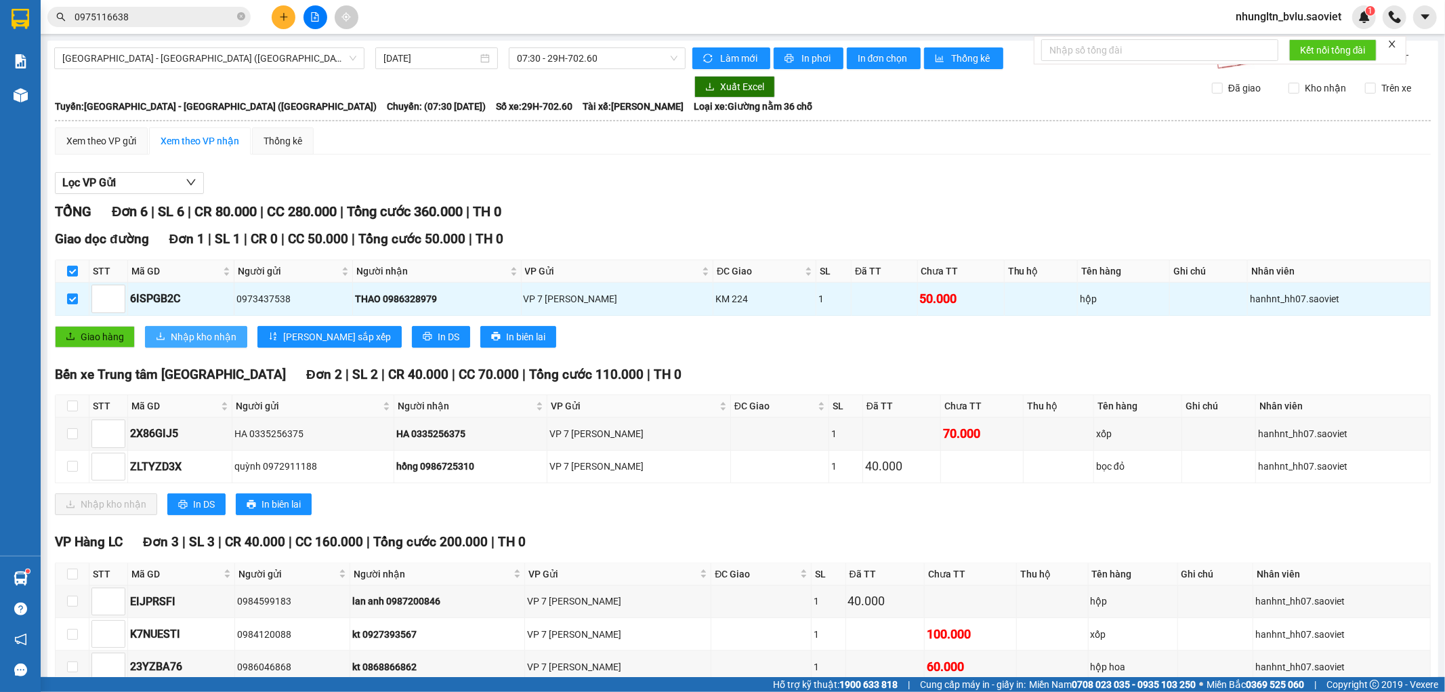
click at [187, 344] on span "Nhập kho nhận" at bounding box center [204, 336] width 66 height 15
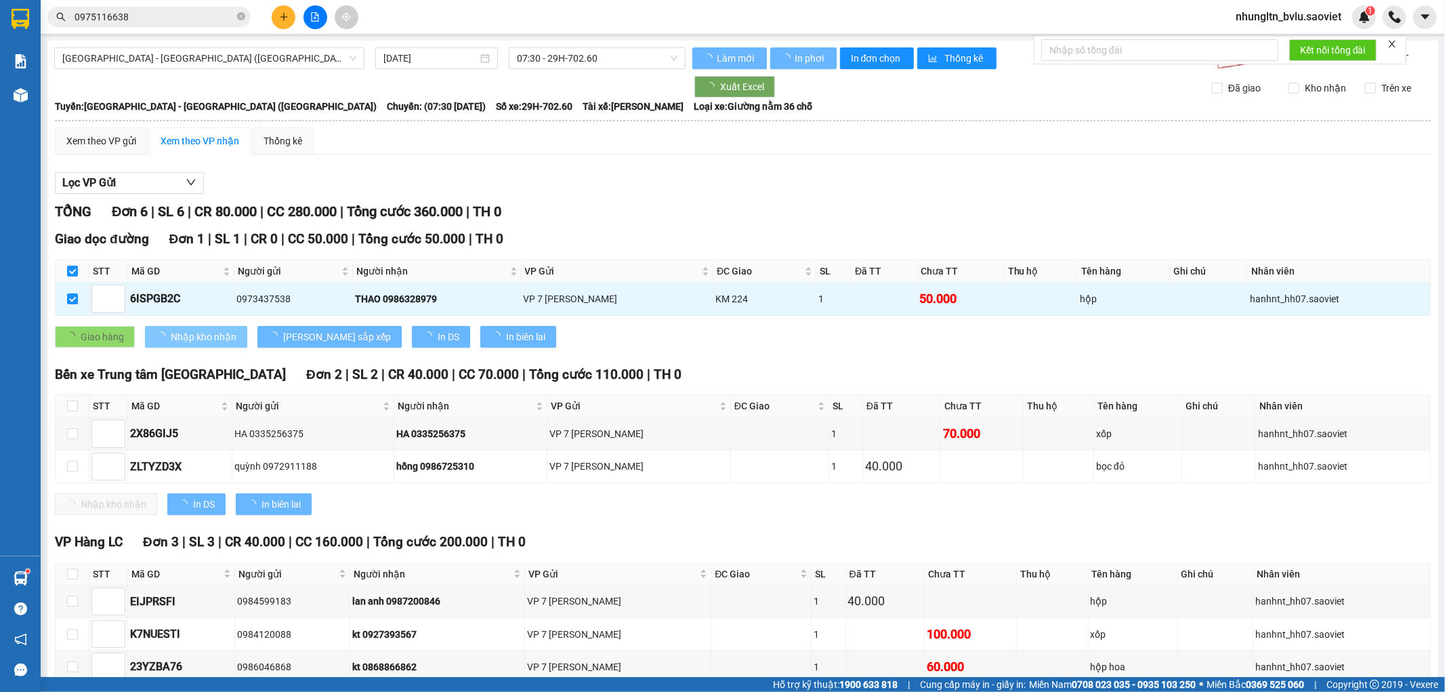
checkbox input "false"
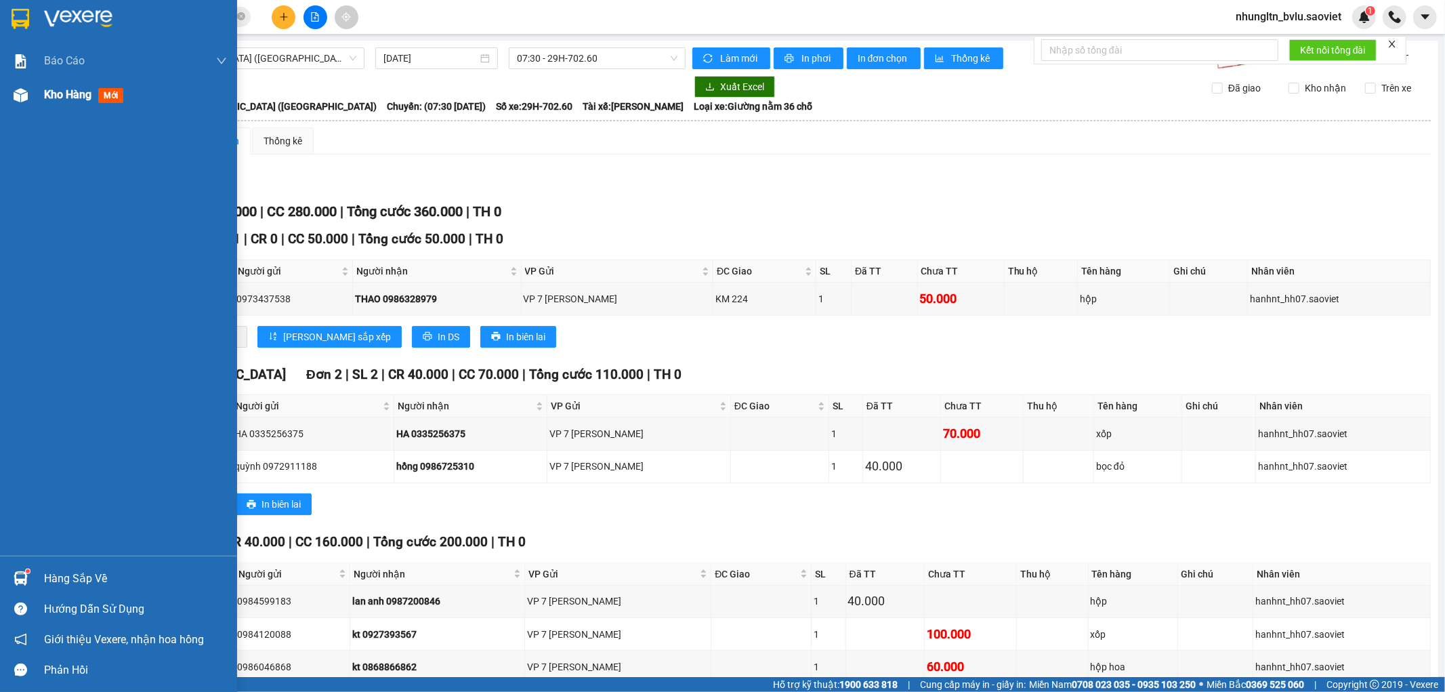
click at [56, 92] on span "Kho hàng" at bounding box center [67, 94] width 47 height 13
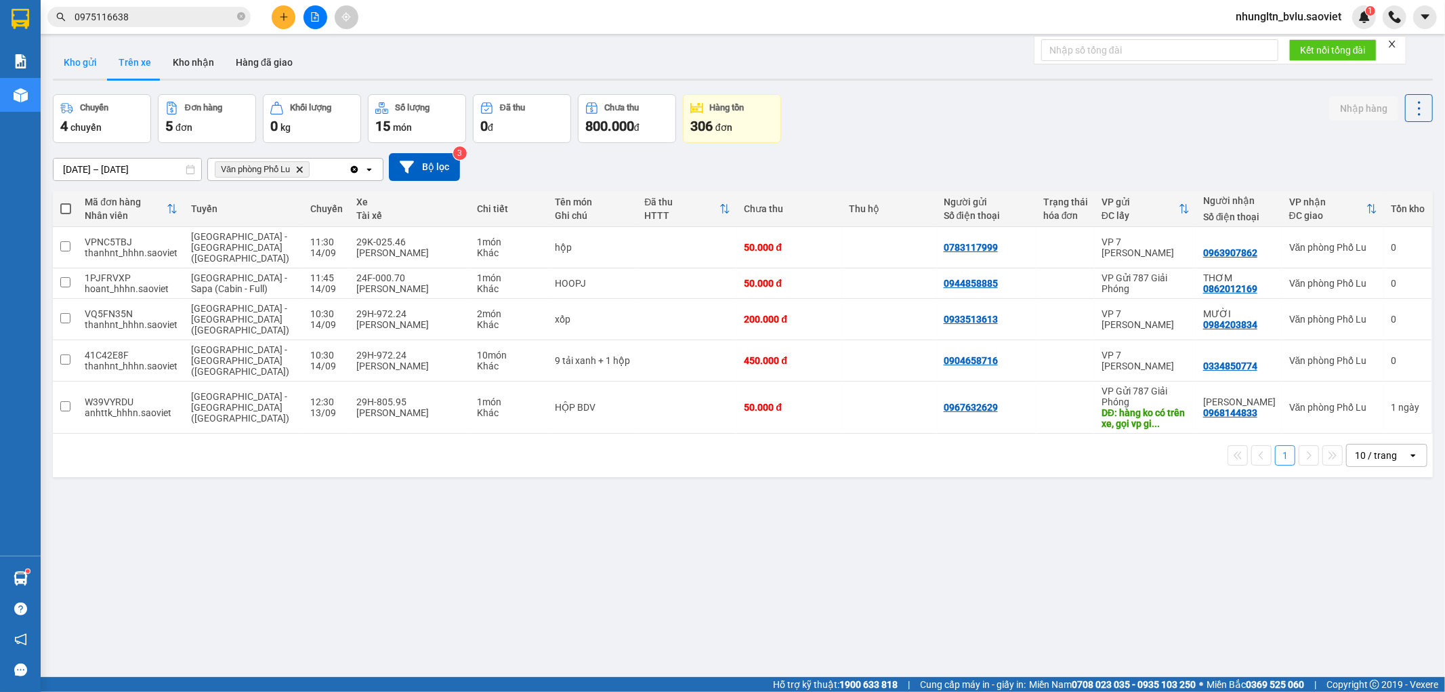
click at [83, 63] on button "Kho gửi" at bounding box center [80, 62] width 55 height 33
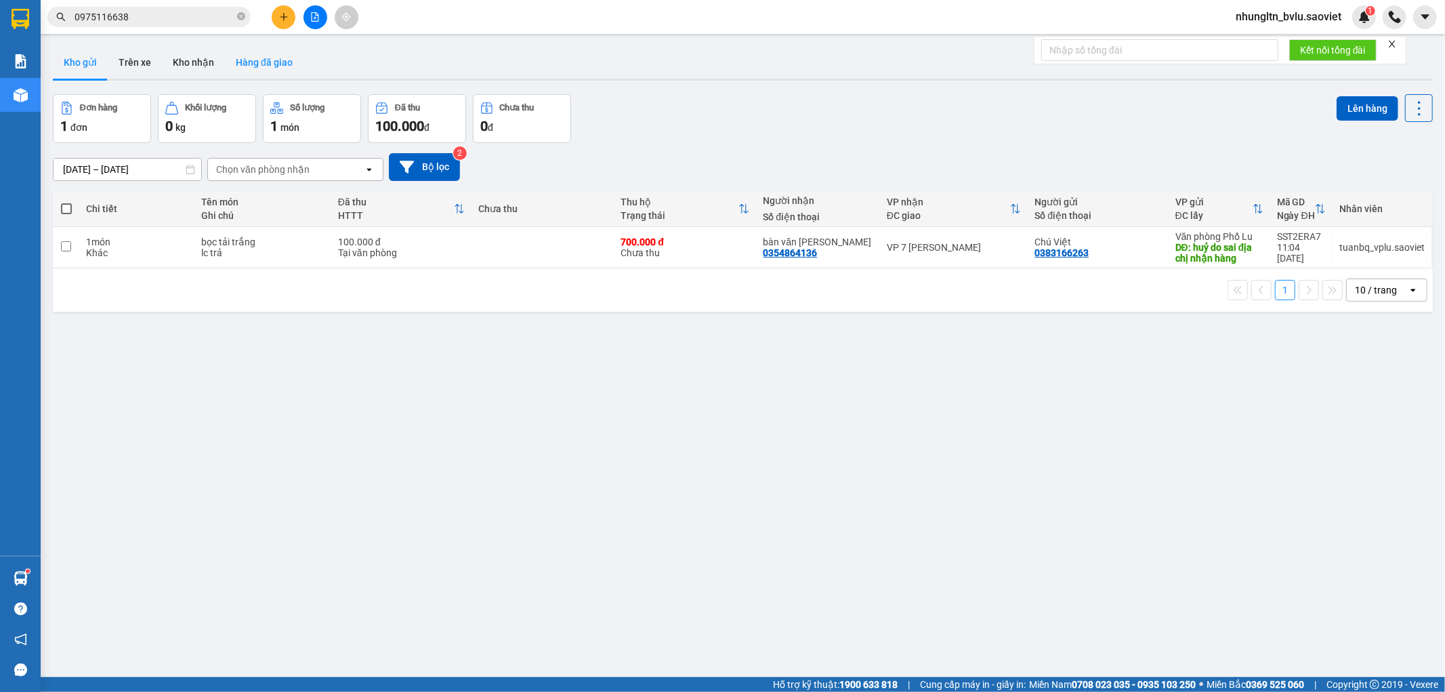
click at [258, 65] on button "Hàng đã giao" at bounding box center [264, 62] width 79 height 33
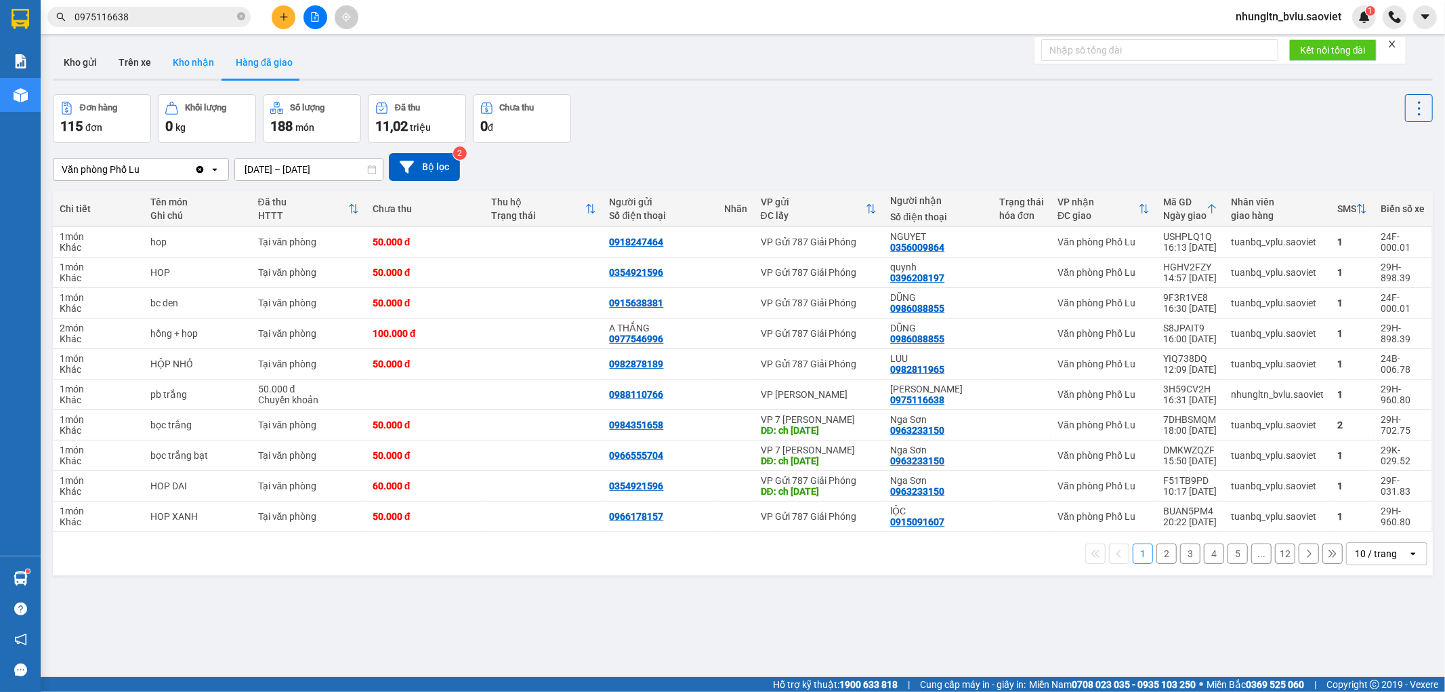
click at [188, 64] on button "Kho nhận" at bounding box center [193, 62] width 63 height 33
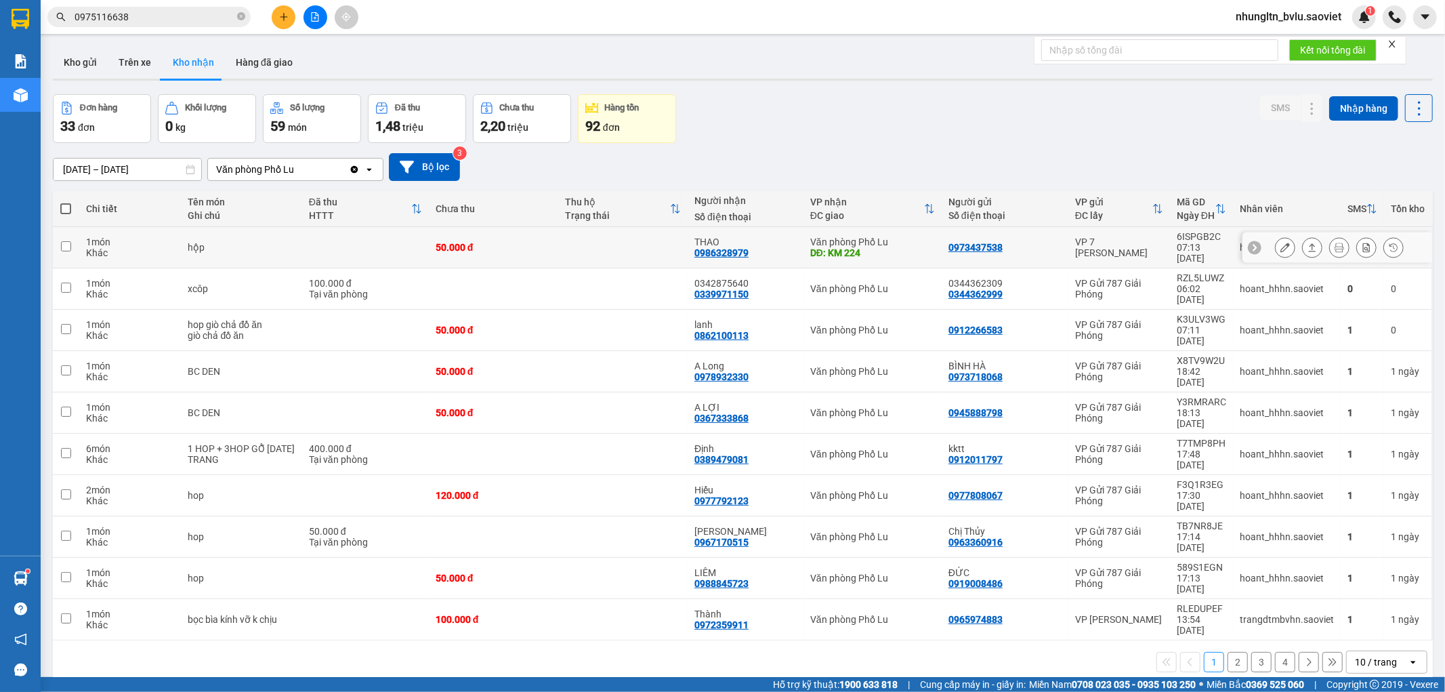
click at [536, 249] on td "50.000 đ" at bounding box center [493, 247] width 129 height 41
checkbox input "true"
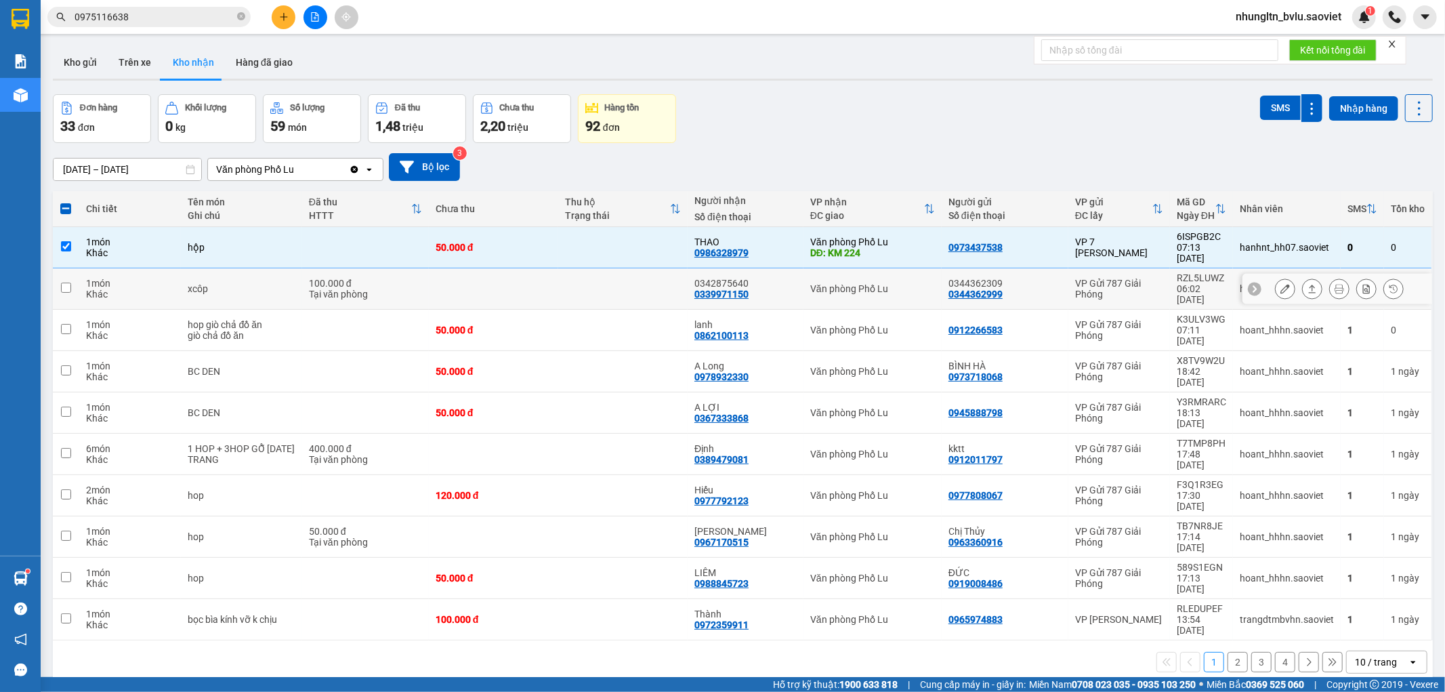
click at [537, 268] on td at bounding box center [493, 288] width 129 height 41
checkbox input "true"
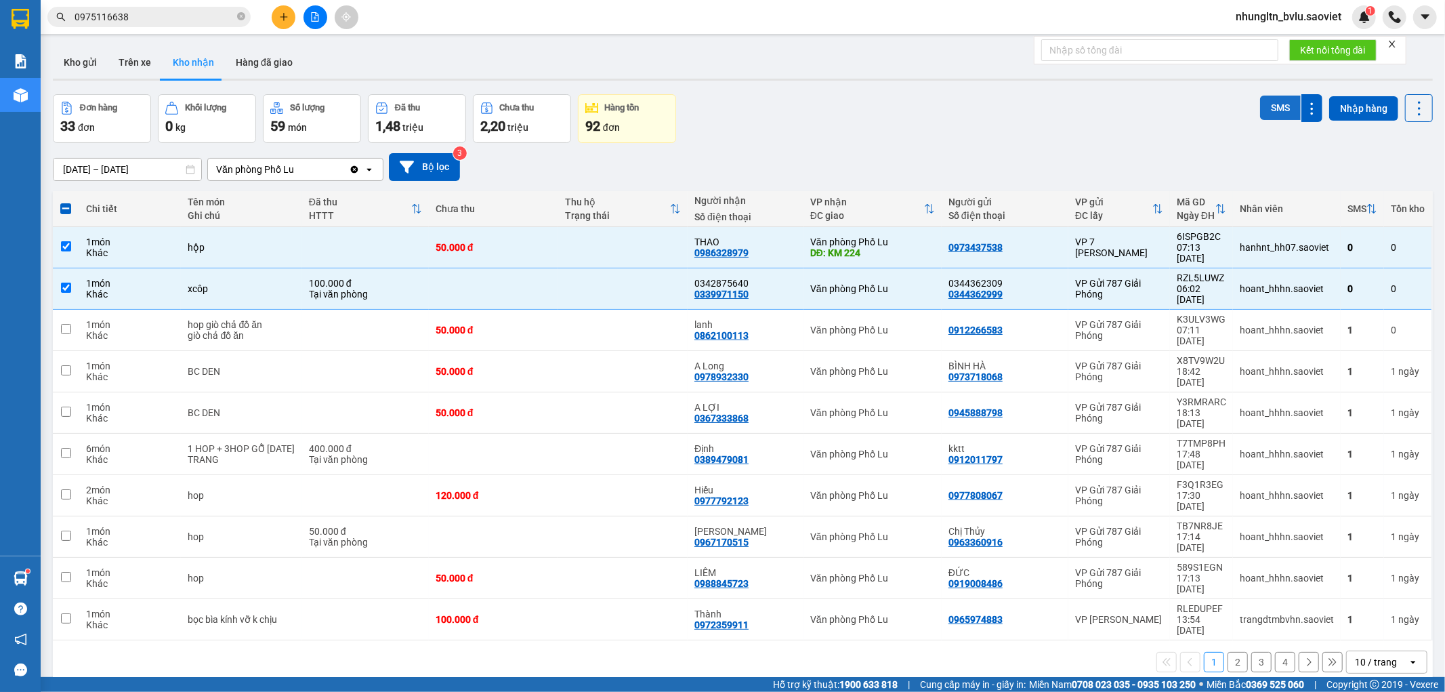
click at [1264, 104] on button "SMS" at bounding box center [1280, 108] width 41 height 24
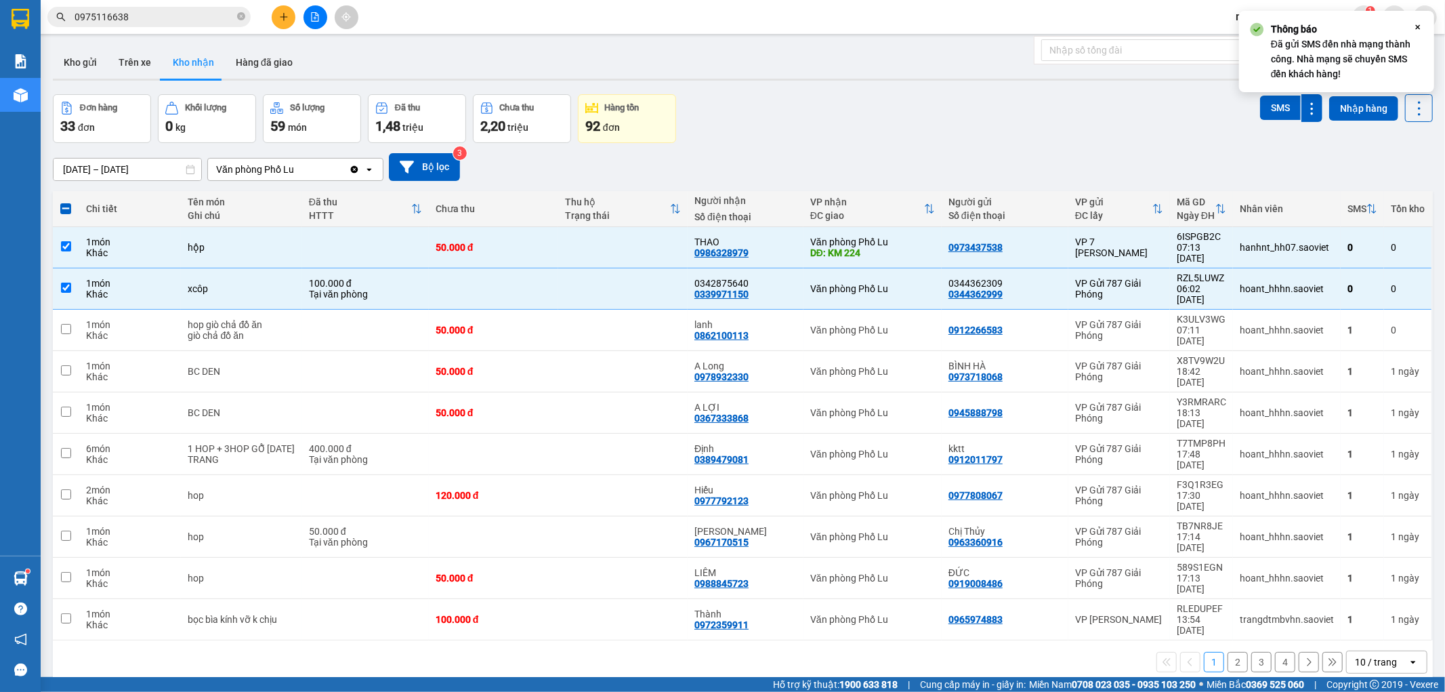
click at [890, 119] on div "Đơn hàng 33 đơn Khối lượng 0 kg Số lượng 59 món Đã thu 1,48 triệu Chưa thu 2,20…" at bounding box center [743, 118] width 1380 height 49
